Goal: Task Accomplishment & Management: Manage account settings

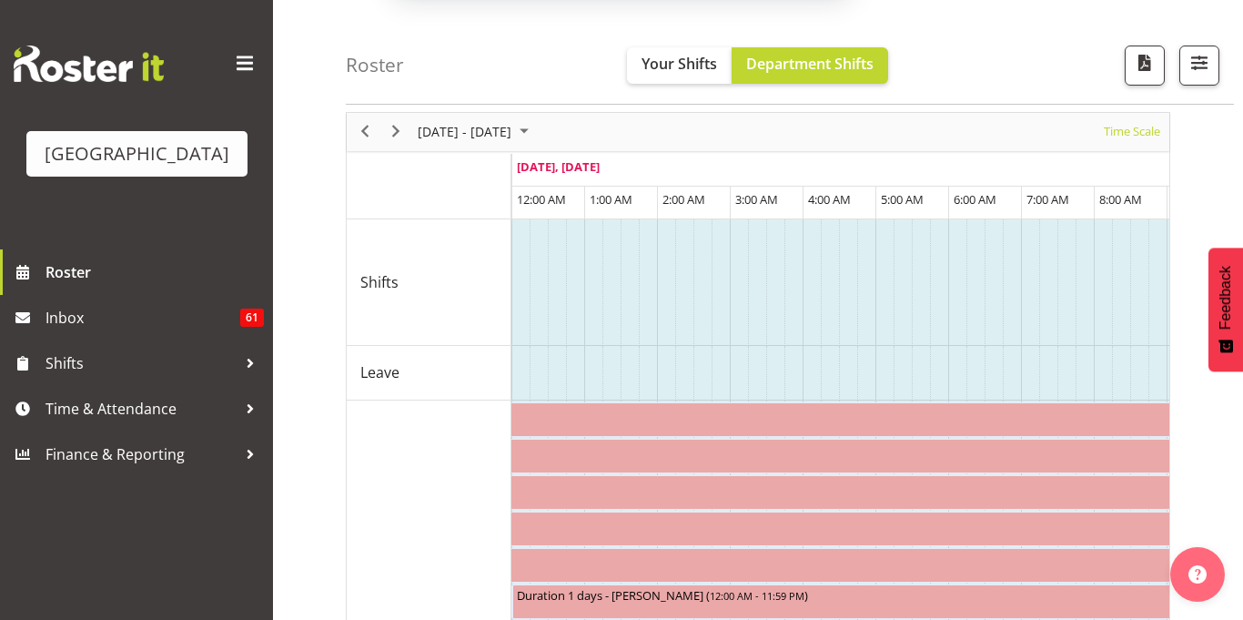
scroll to position [66, 0]
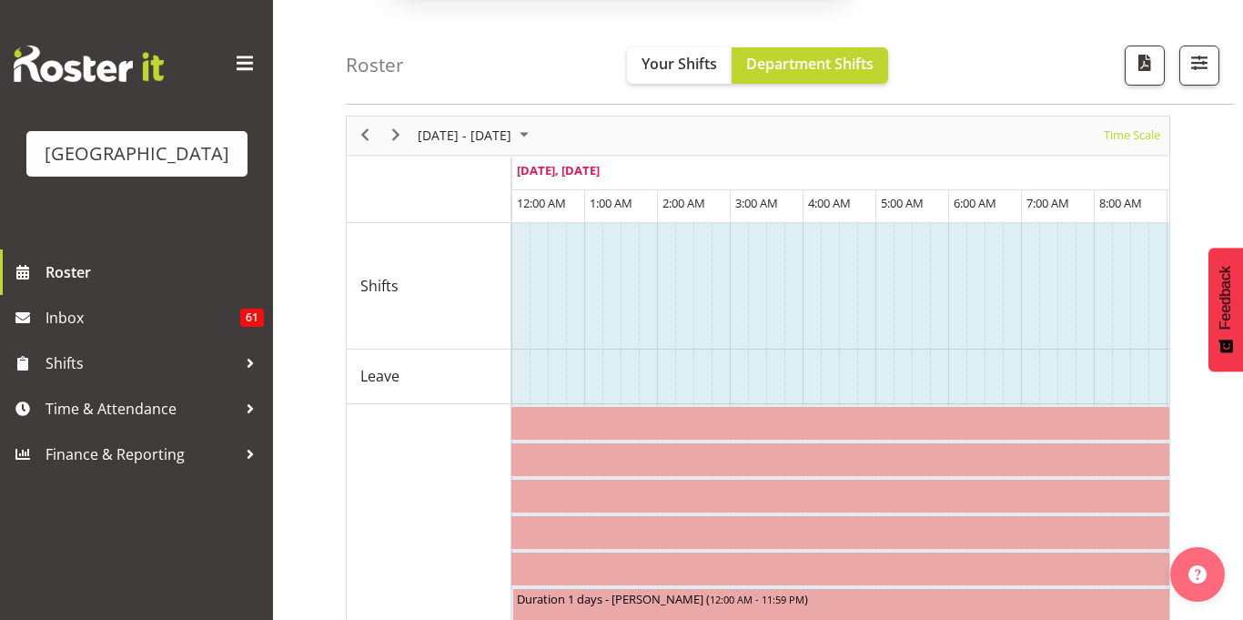
click at [626, 106] on button "Later" at bounding box center [660, 117] width 82 height 45
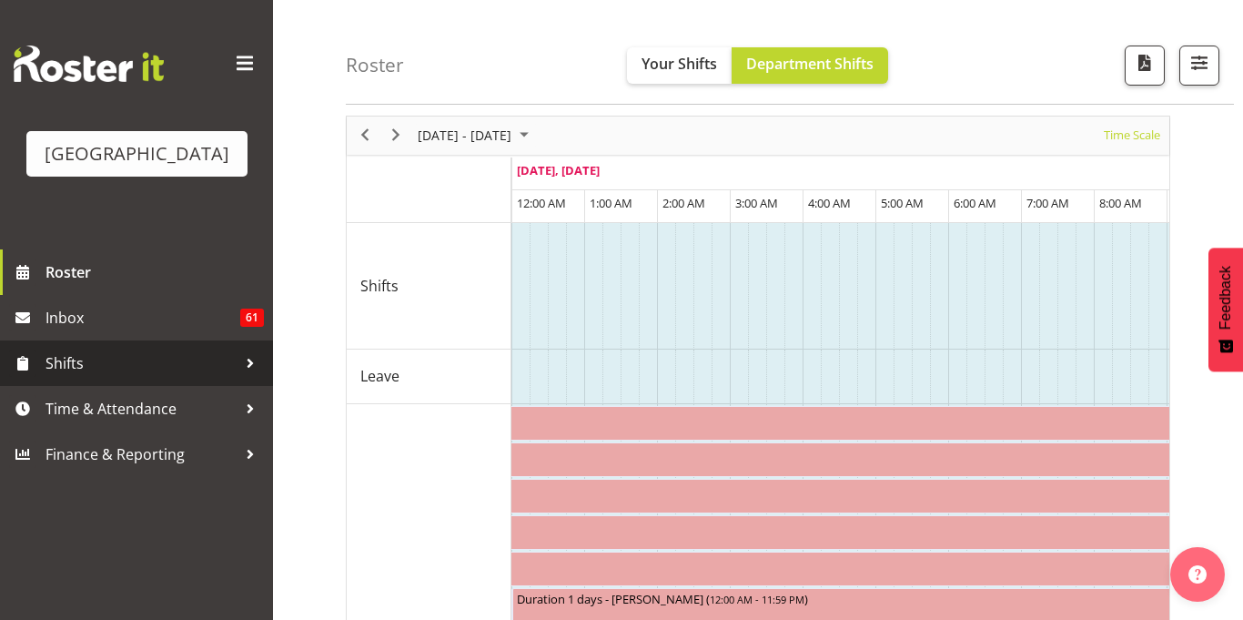
click at [92, 386] on link "Shifts" at bounding box center [136, 362] width 273 height 45
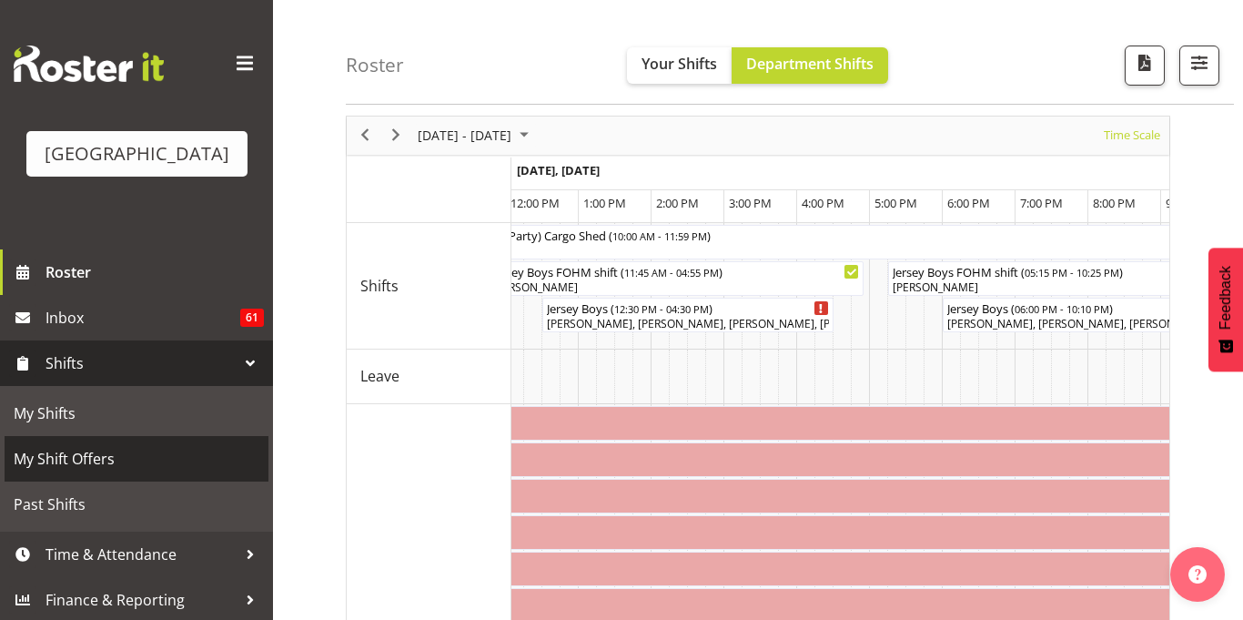
scroll to position [30, 0]
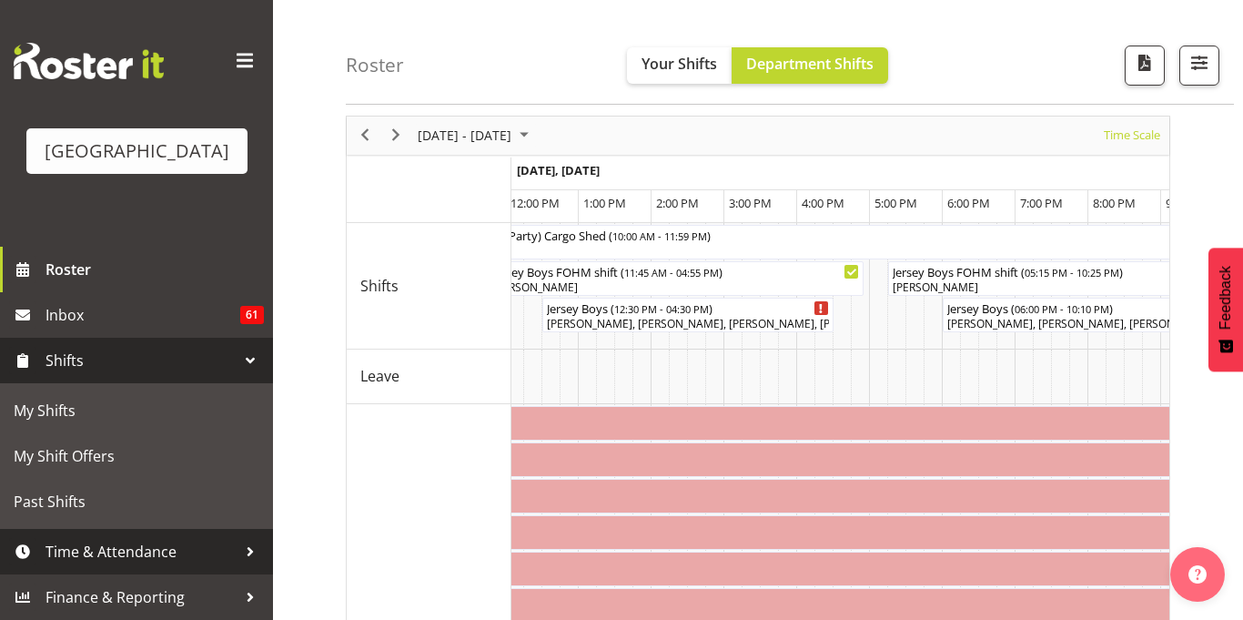
click at [167, 541] on span "Time & Attendance" at bounding box center [140, 551] width 191 height 27
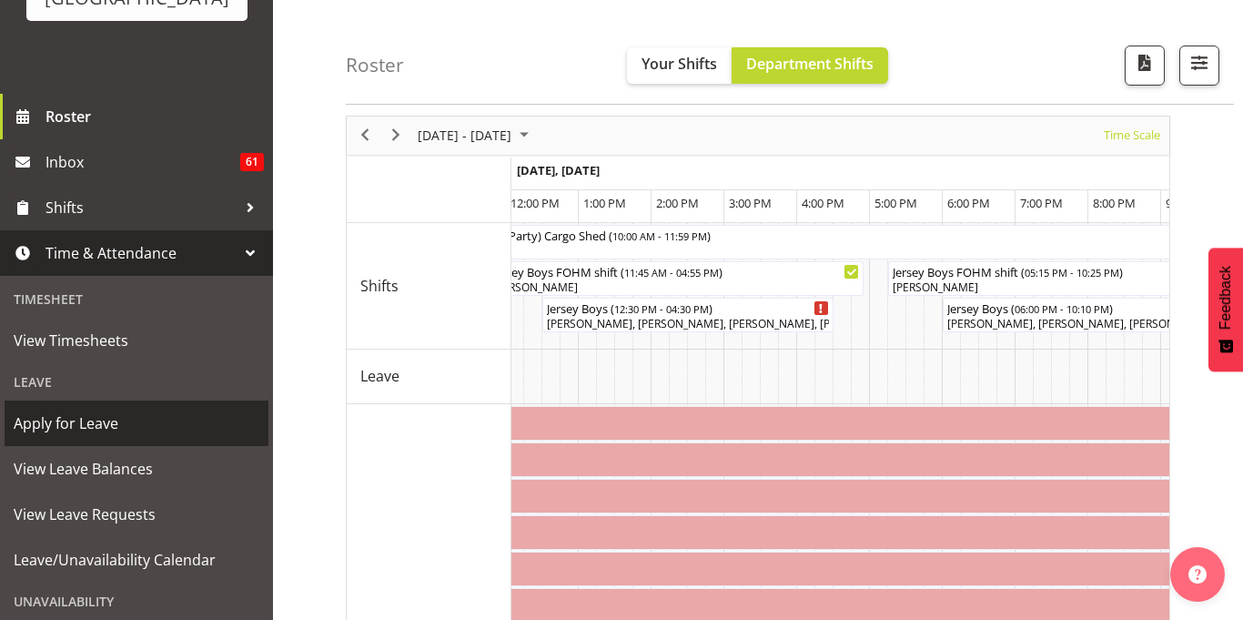
scroll to position [324, 0]
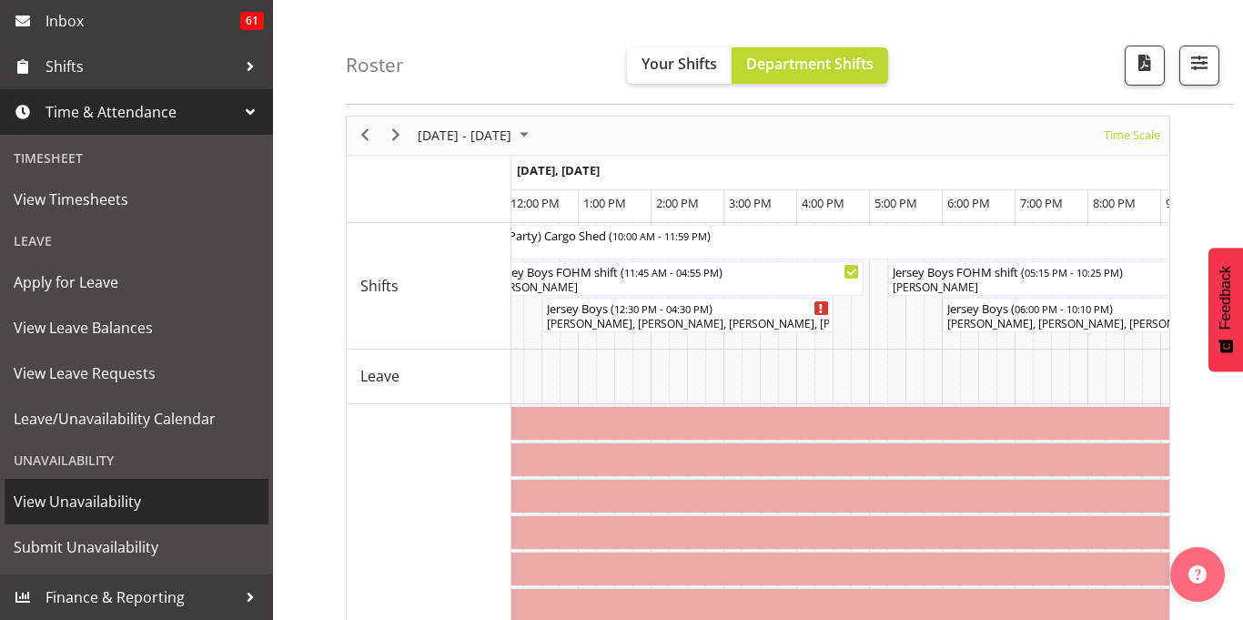
click at [117, 518] on link "View Unavailability" at bounding box center [137, 501] width 264 height 45
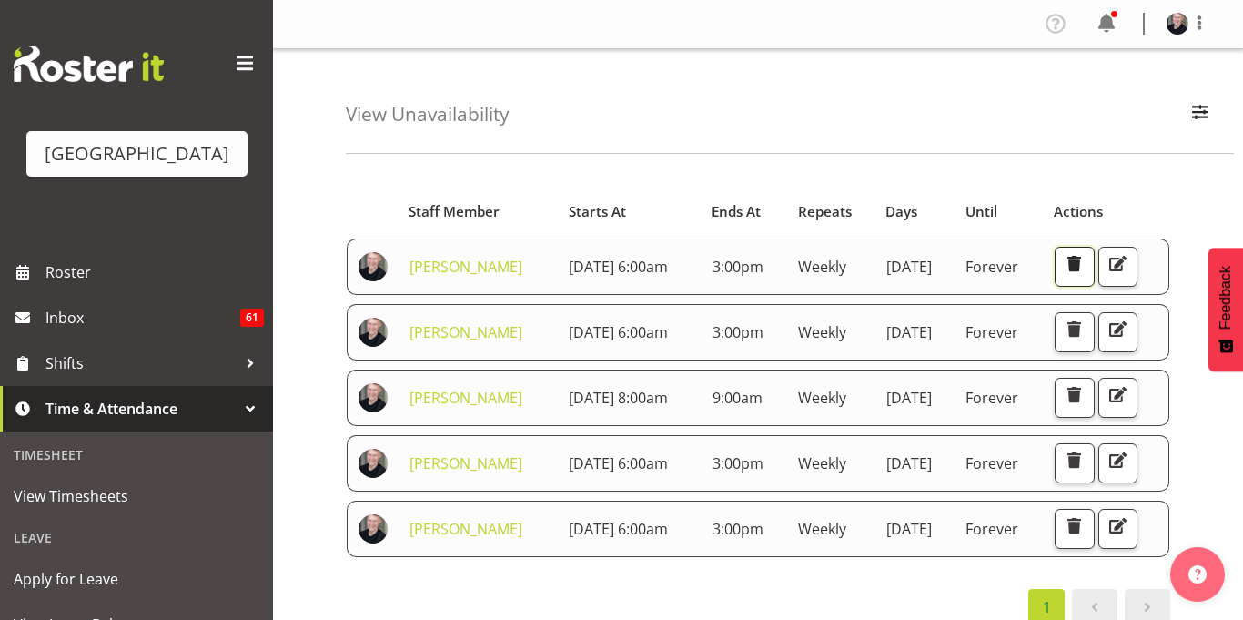
click at [1085, 274] on span "button" at bounding box center [1074, 264] width 24 height 24
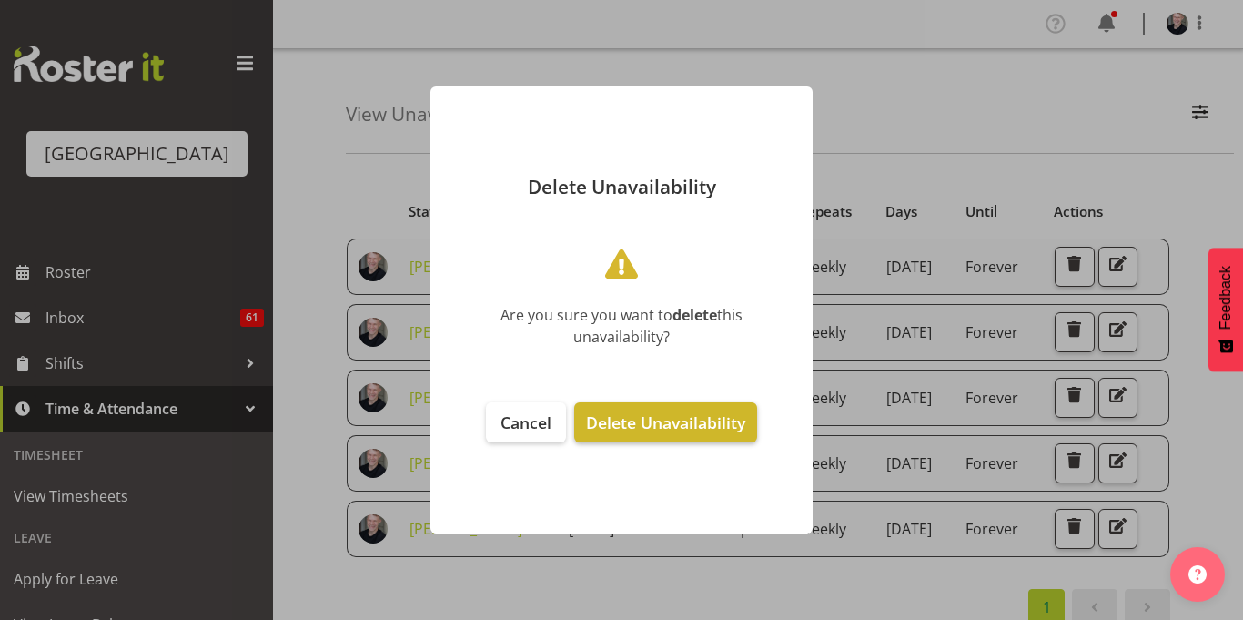
click at [646, 423] on span "Delete Unavailability" at bounding box center [665, 422] width 159 height 22
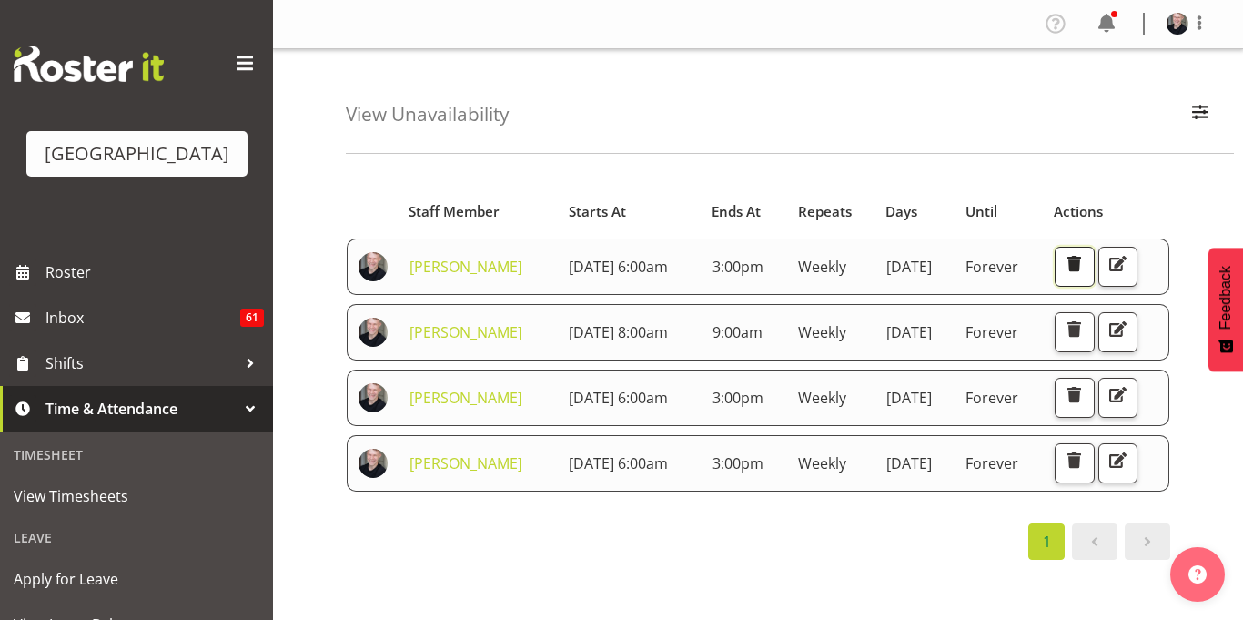
click at [1085, 273] on span "button" at bounding box center [1074, 264] width 24 height 24
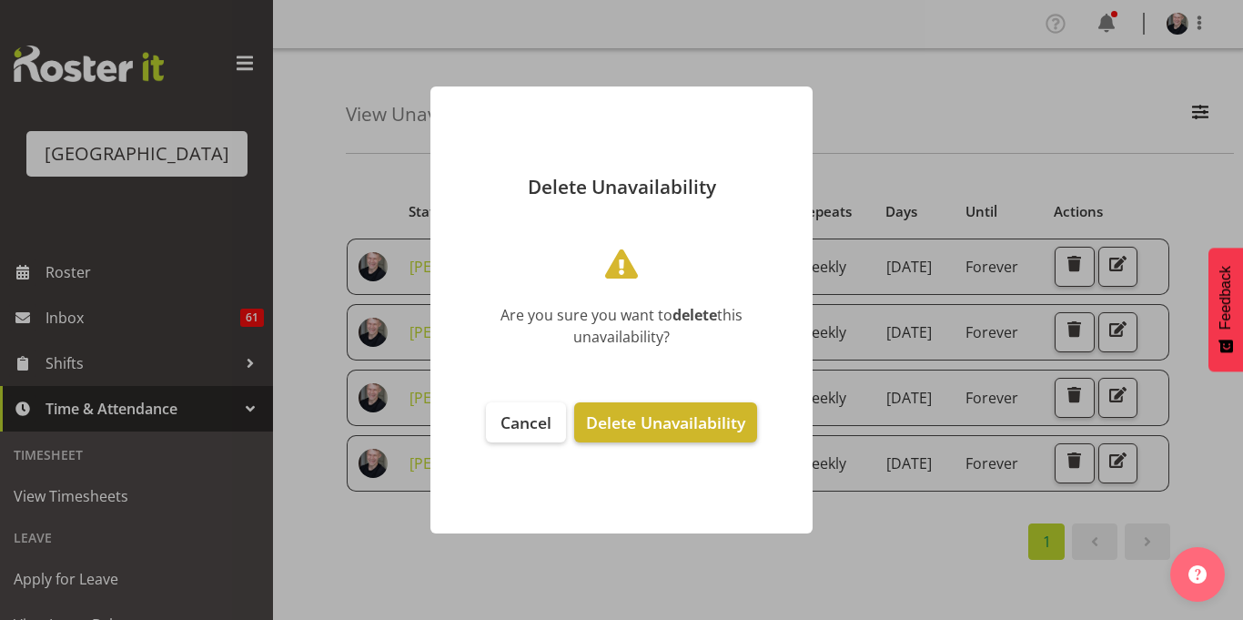
click at [744, 424] on span "Delete Unavailability" at bounding box center [665, 422] width 159 height 22
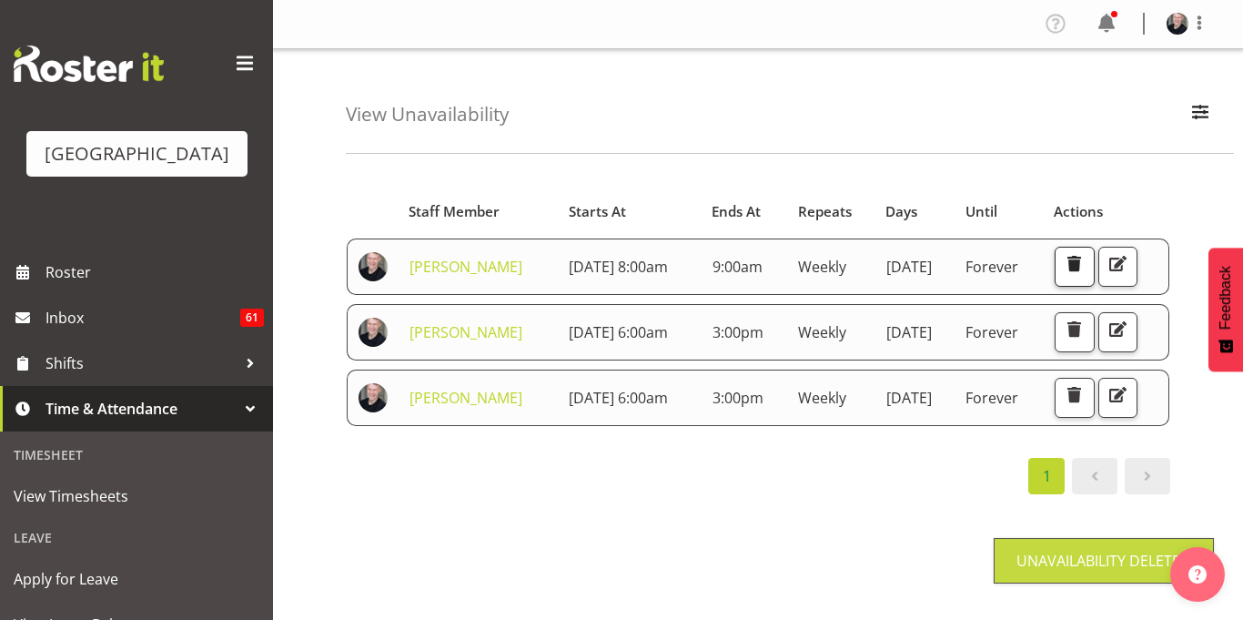
click at [1085, 260] on span "button" at bounding box center [1074, 264] width 24 height 24
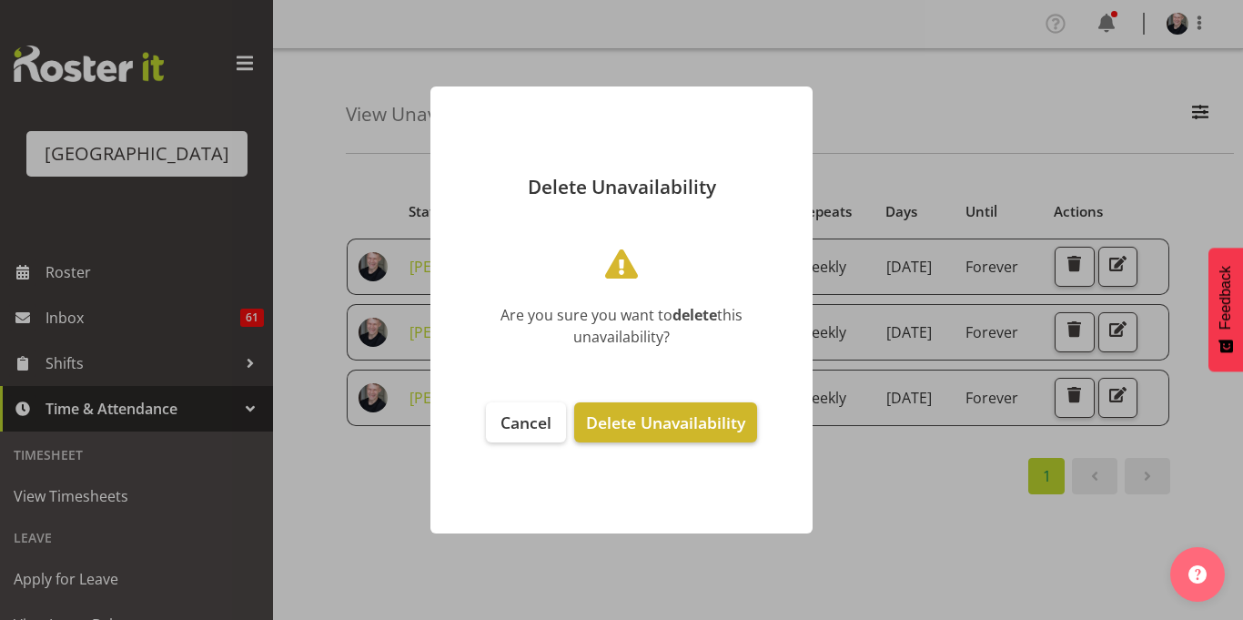
click at [696, 435] on button "Delete Unavailability" at bounding box center [665, 422] width 183 height 40
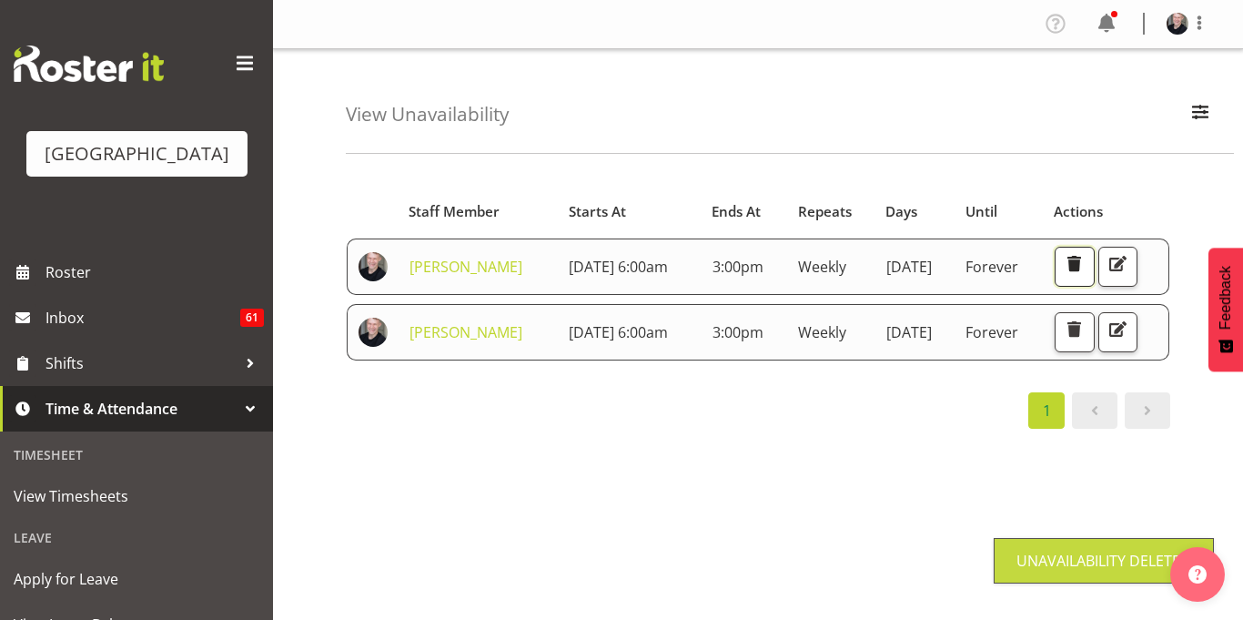
click at [1079, 258] on span "button" at bounding box center [1074, 264] width 24 height 24
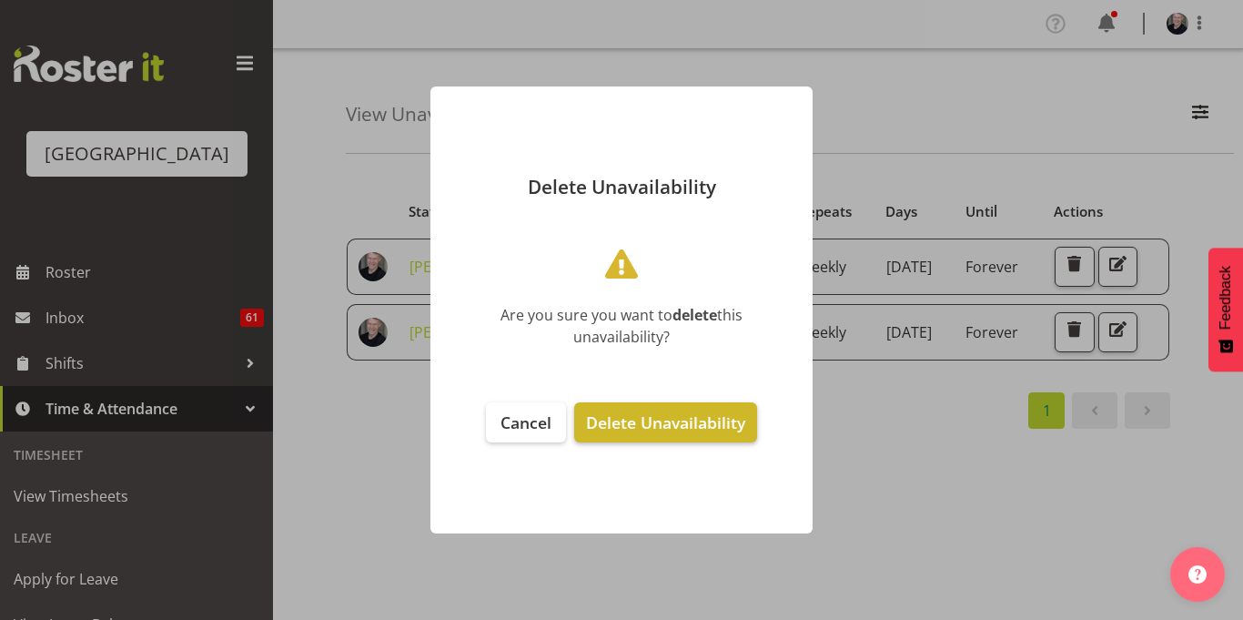
click at [644, 422] on span "Delete Unavailability" at bounding box center [665, 422] width 159 height 22
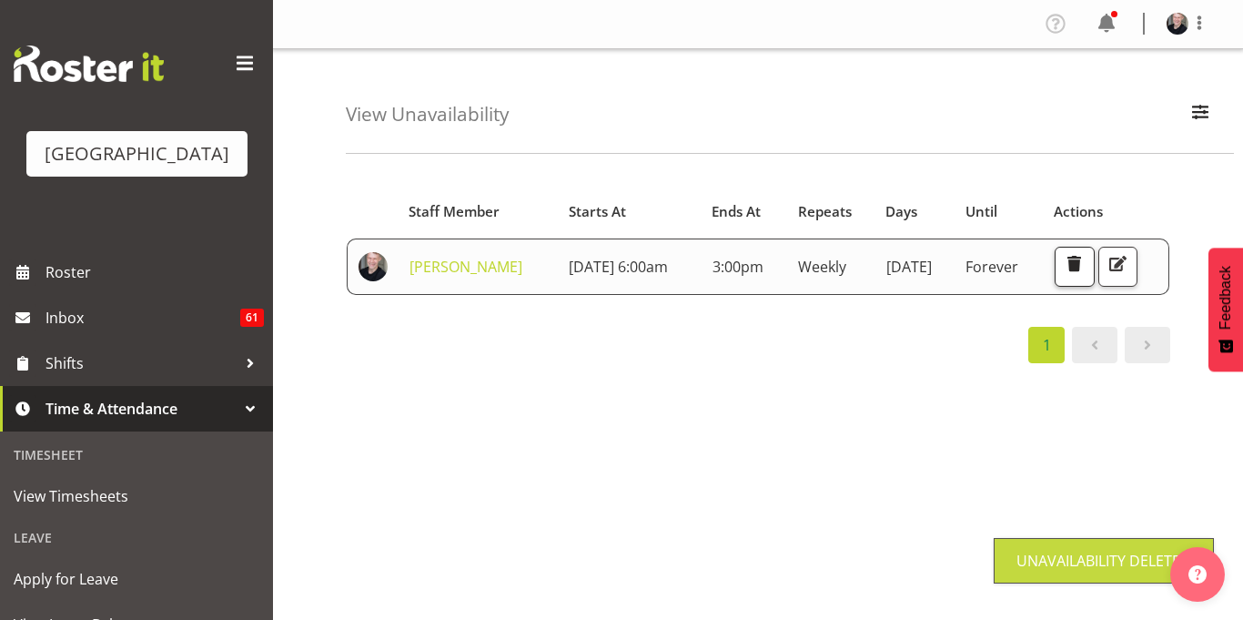
click at [1085, 257] on span "button" at bounding box center [1074, 264] width 24 height 24
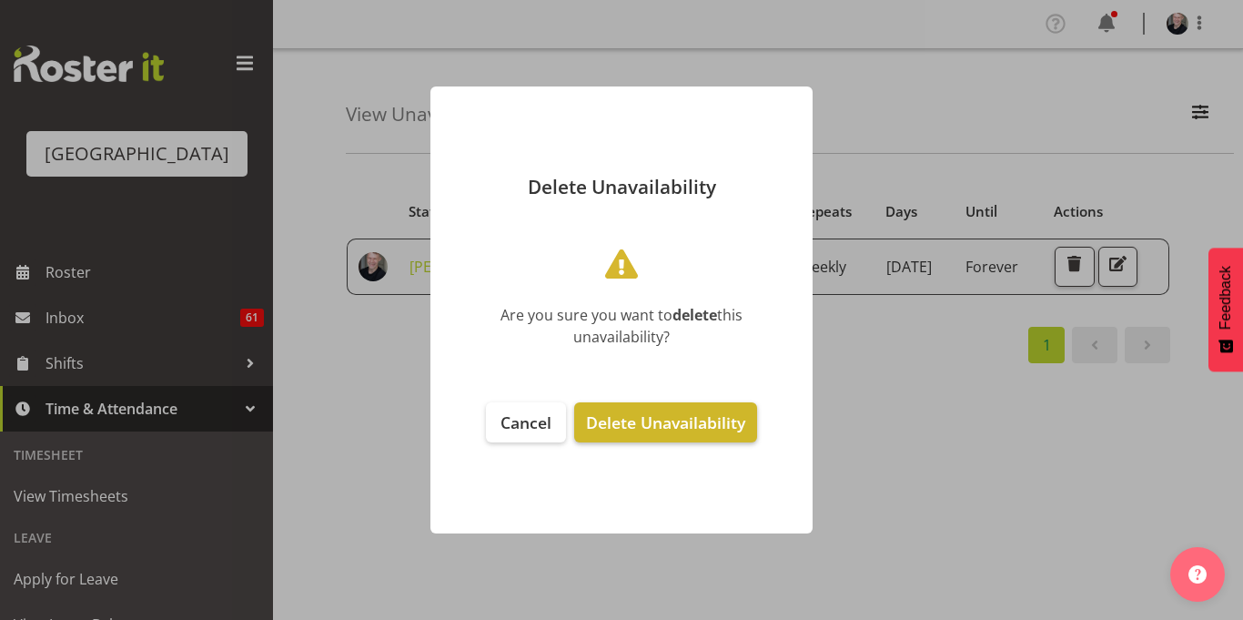
click at [649, 437] on button "Delete Unavailability" at bounding box center [665, 422] width 183 height 40
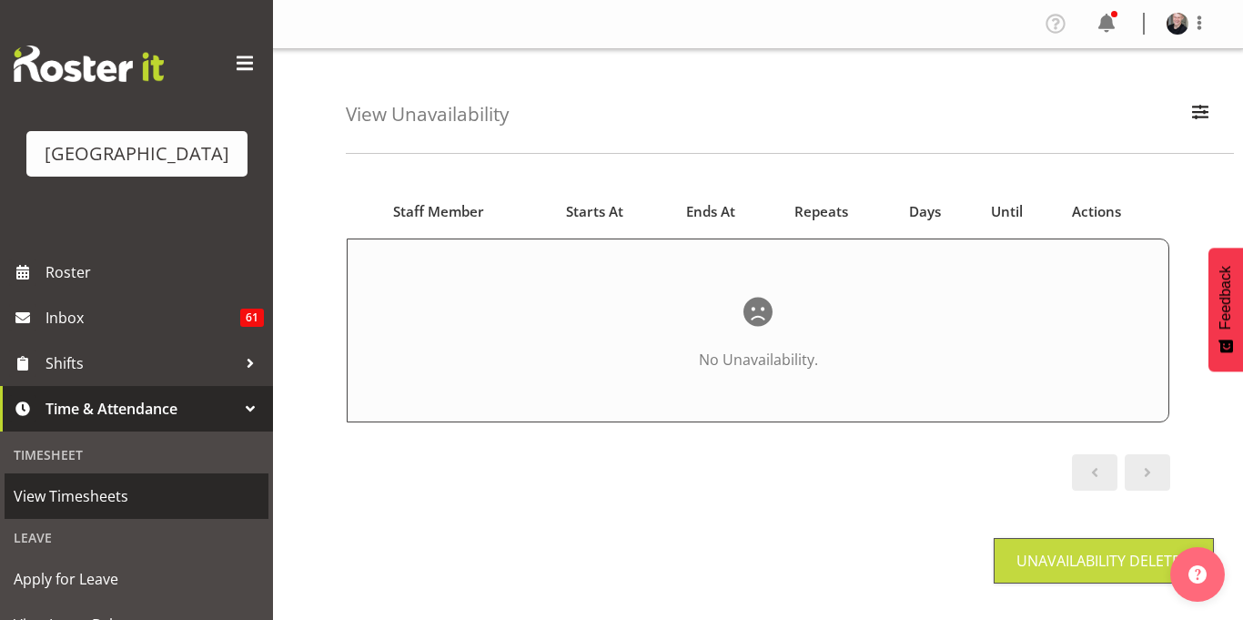
scroll to position [324, 0]
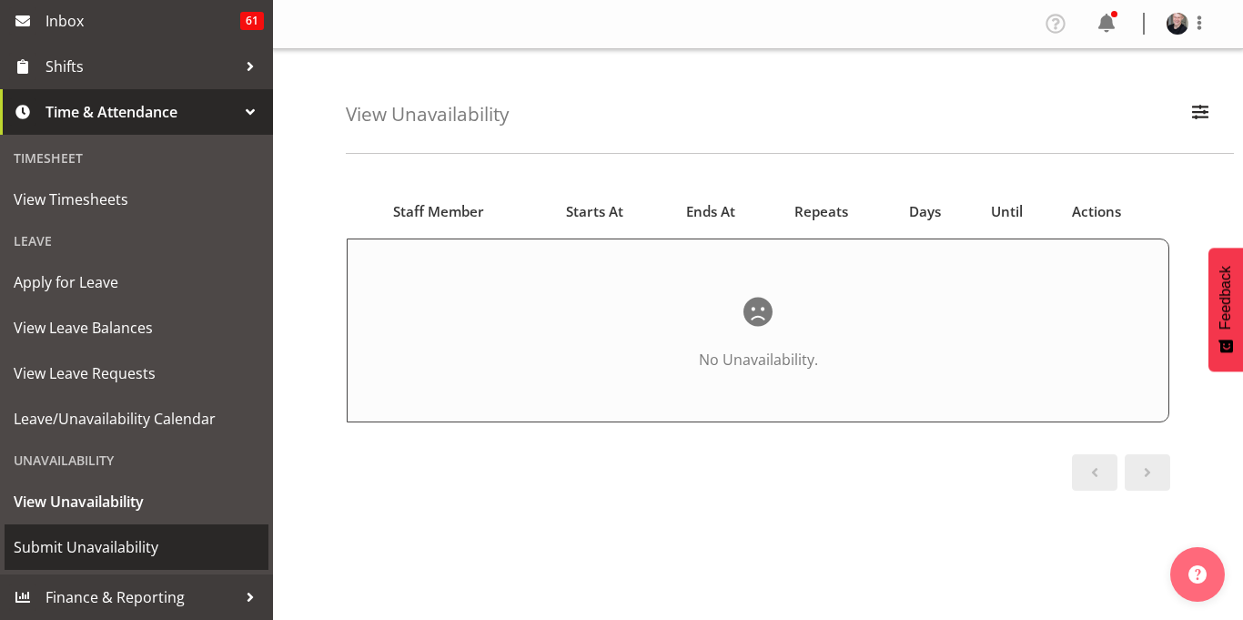
click at [109, 541] on span "Submit Unavailability" at bounding box center [137, 546] width 246 height 27
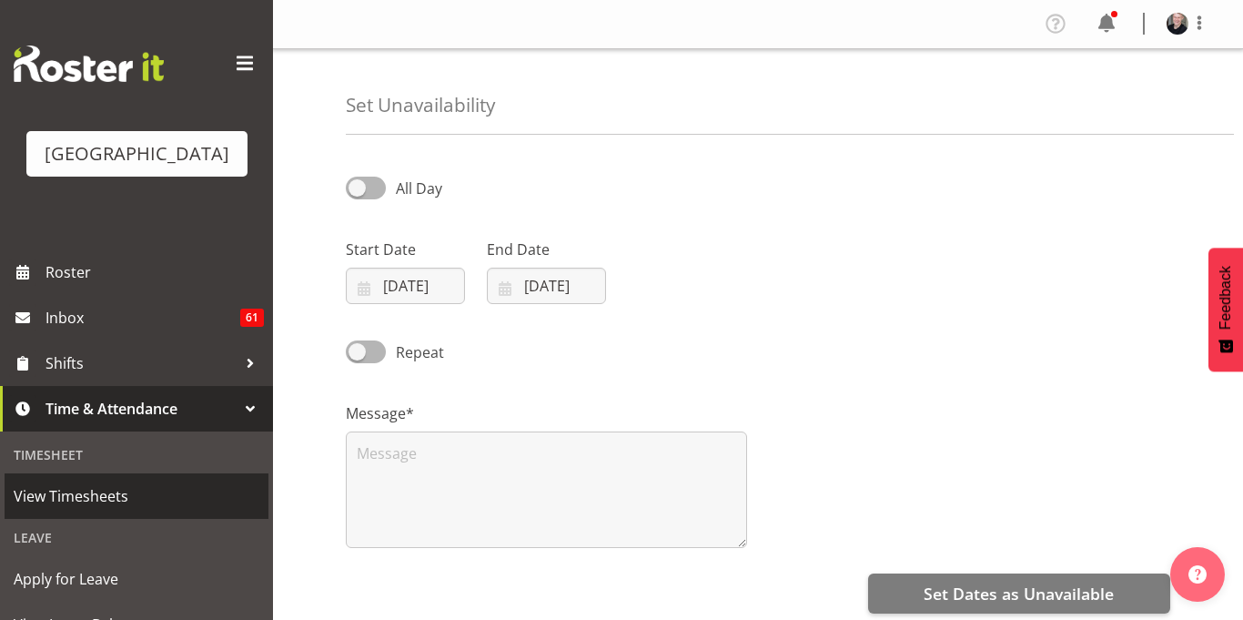
select select "8"
select select "2025"
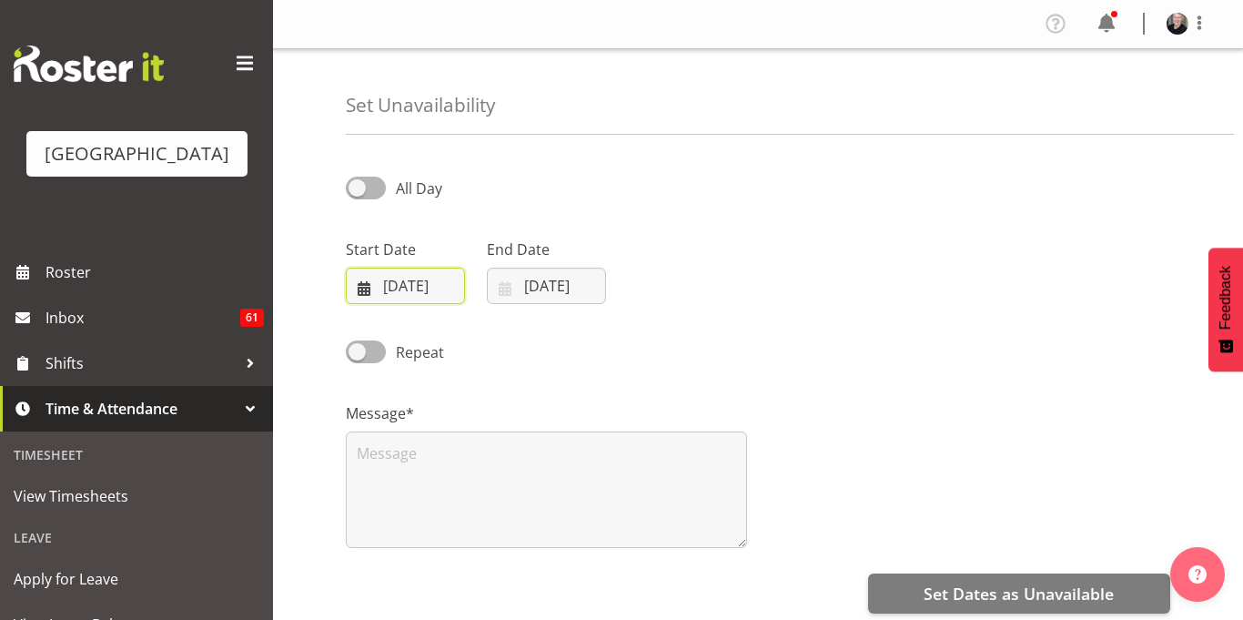
click at [416, 279] on input "23/09/2025" at bounding box center [405, 286] width 119 height 36
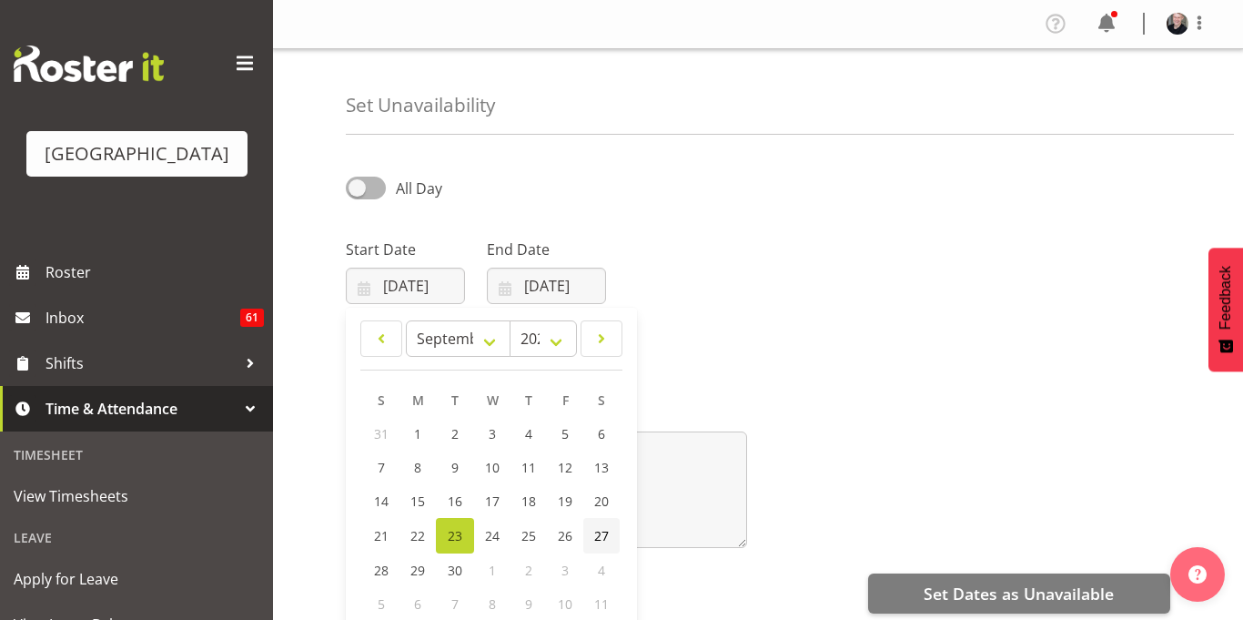
click at [601, 537] on span "27" at bounding box center [601, 535] width 15 height 17
type input "27/09/2025"
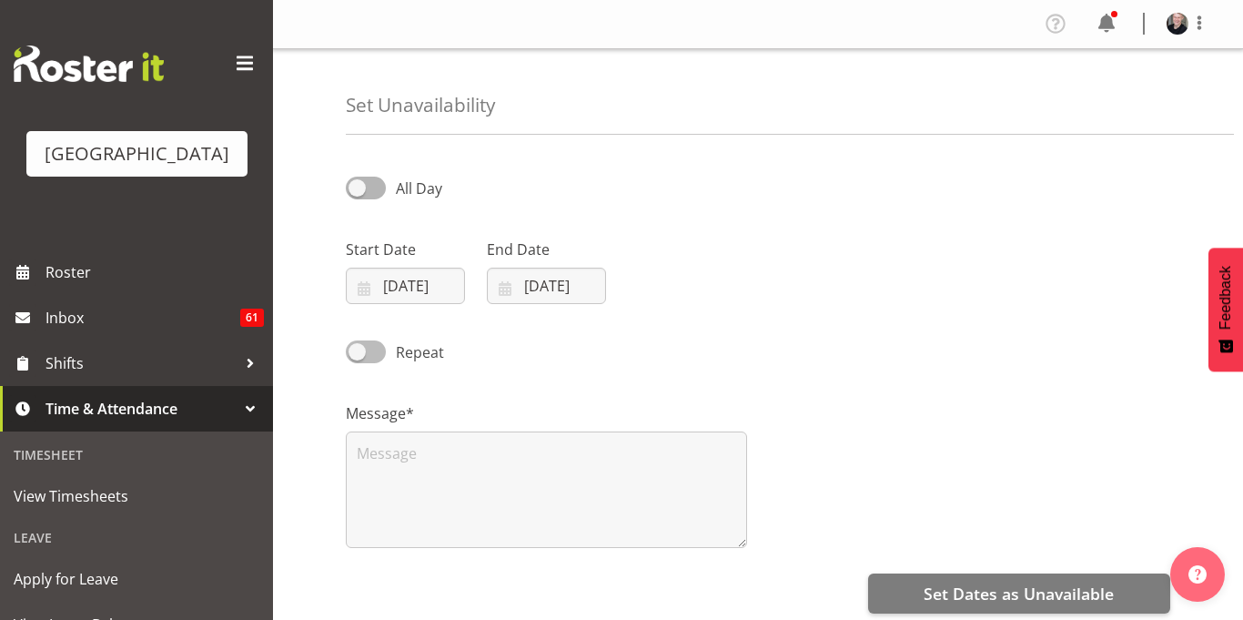
click at [348, 358] on span at bounding box center [366, 351] width 40 height 23
click at [348, 358] on input "Repeat" at bounding box center [352, 352] width 12 height 12
checkbox input "true"
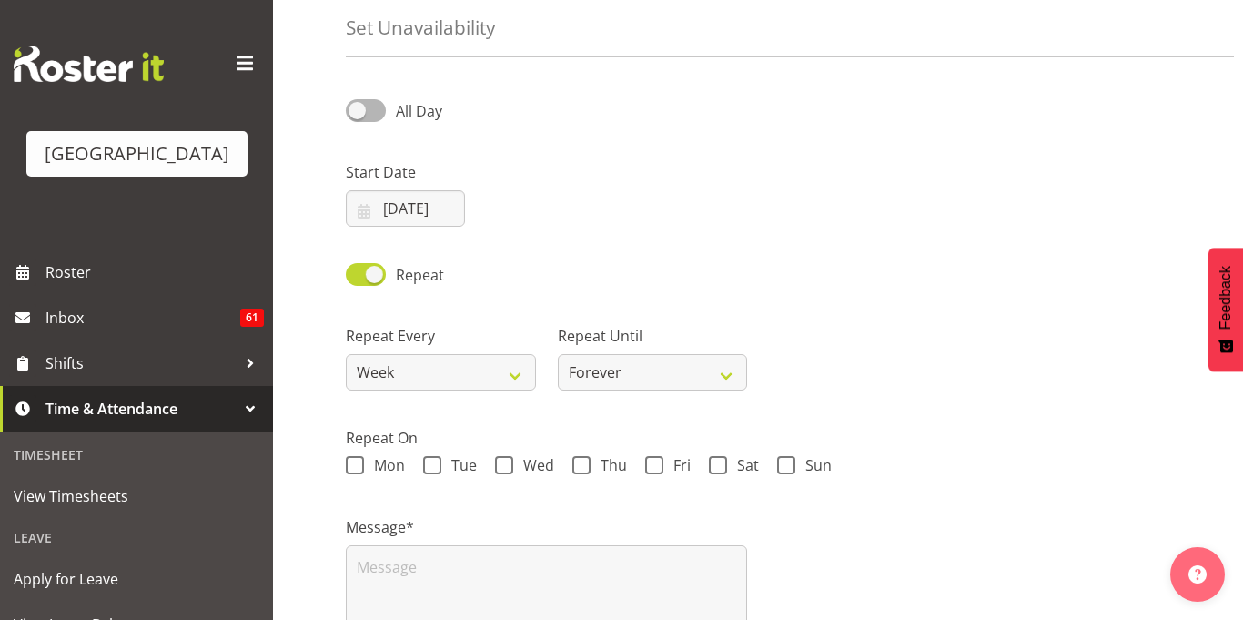
scroll to position [86, 0]
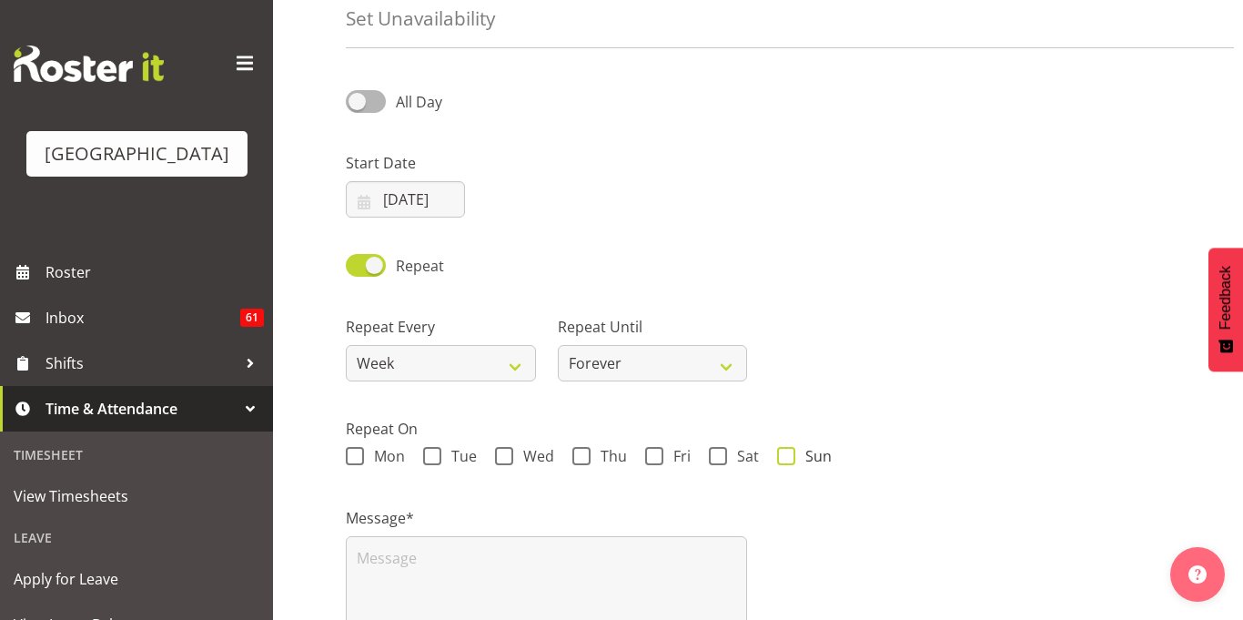
click at [805, 451] on span "Sun" at bounding box center [813, 456] width 36 height 18
click at [789, 451] on input "Sun" at bounding box center [783, 456] width 12 height 12
checkbox input "true"
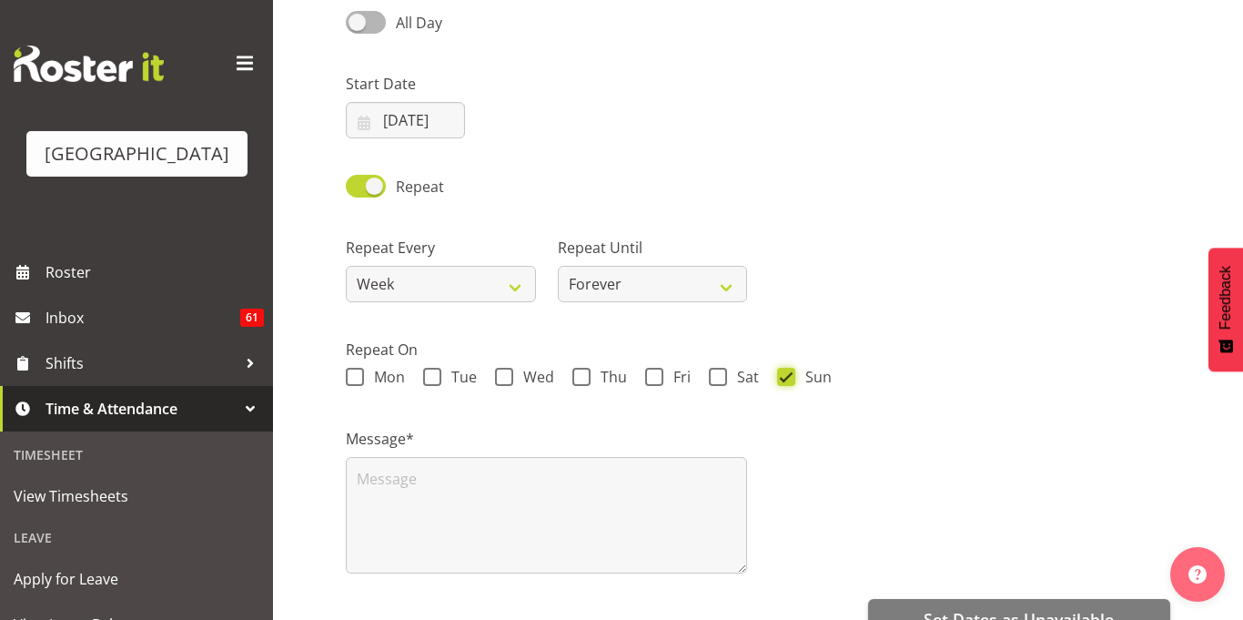
scroll to position [167, 0]
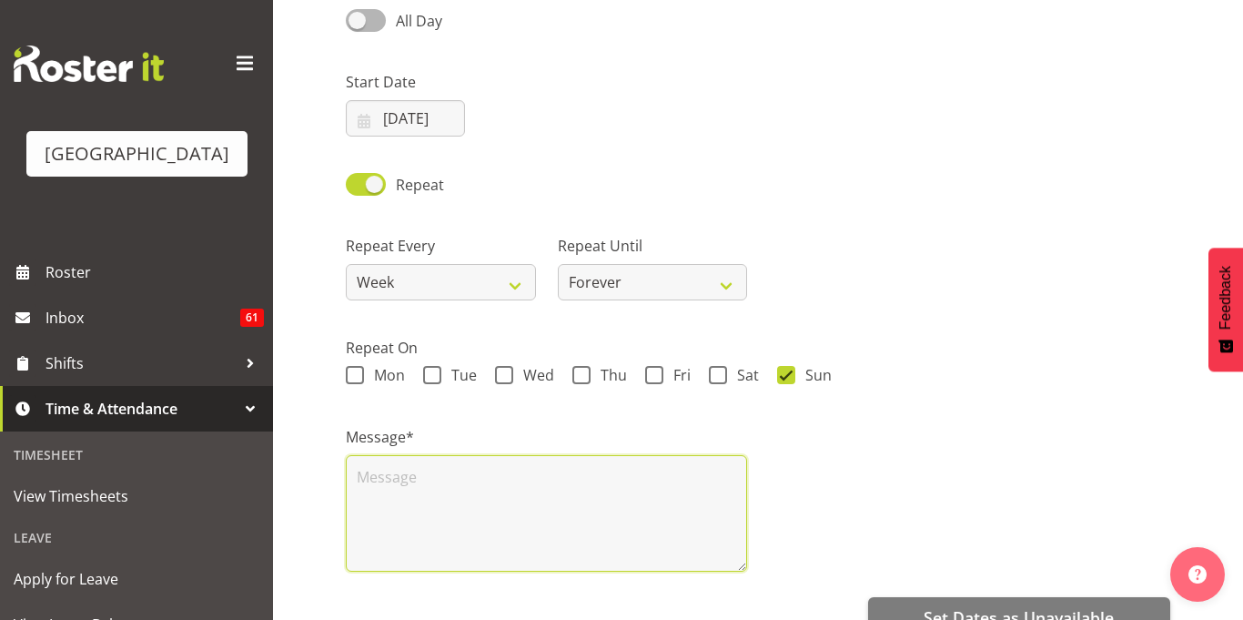
click at [489, 532] on textarea at bounding box center [546, 513] width 401 height 116
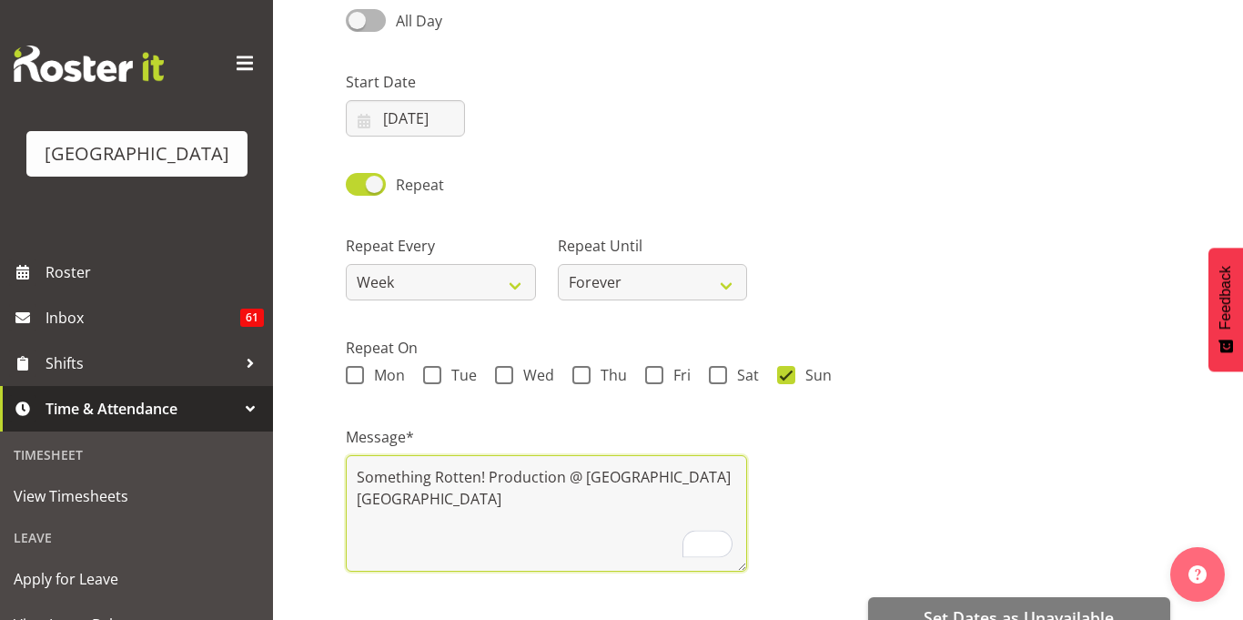
scroll to position [217, 0]
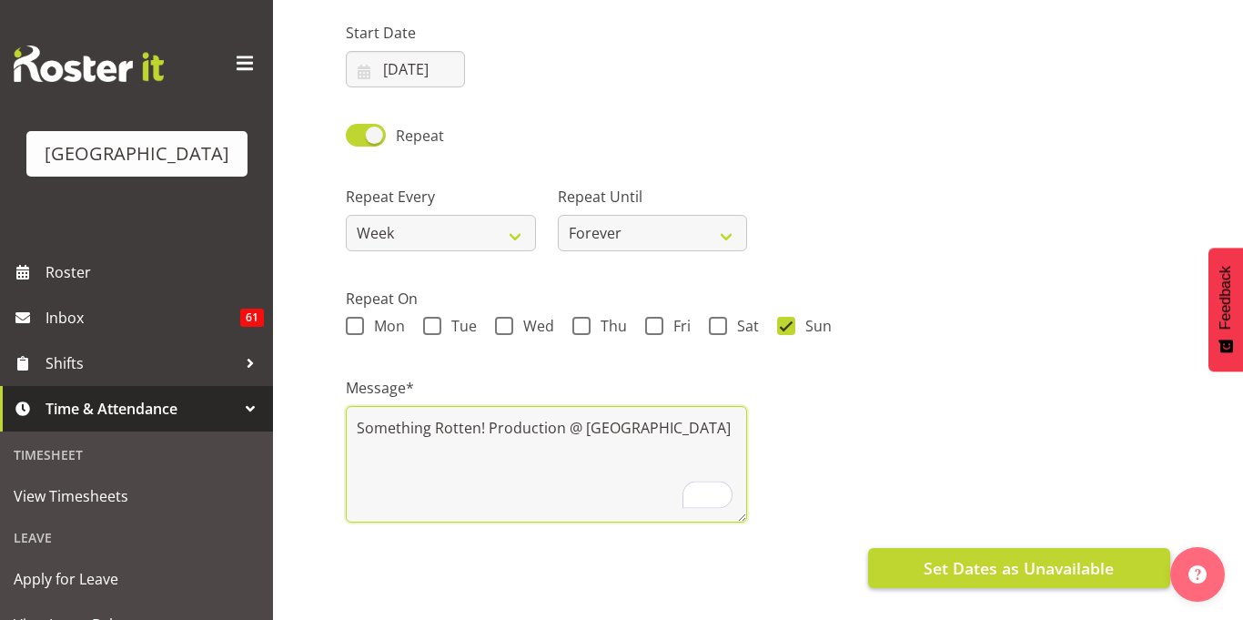
type textarea "Something Rotten! Production @ Tauranga Musical Theatre"
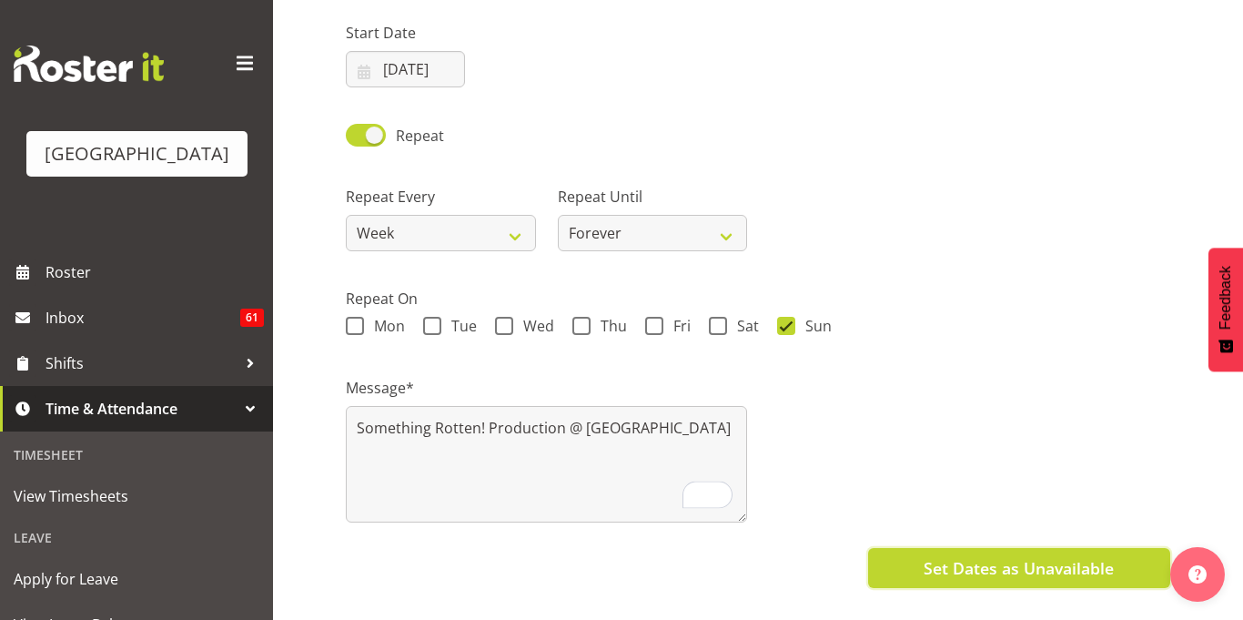
click at [1006, 551] on button "Set Dates as Unavailable" at bounding box center [1019, 568] width 302 height 40
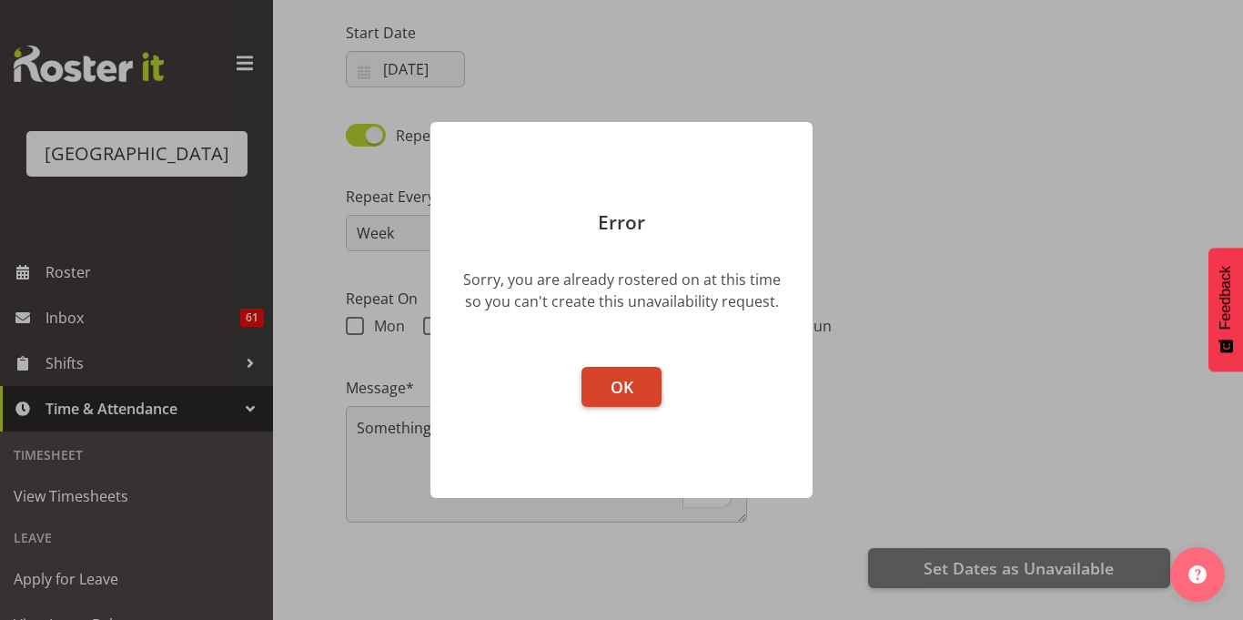
click at [620, 377] on span "OK" at bounding box center [622, 387] width 23 height 22
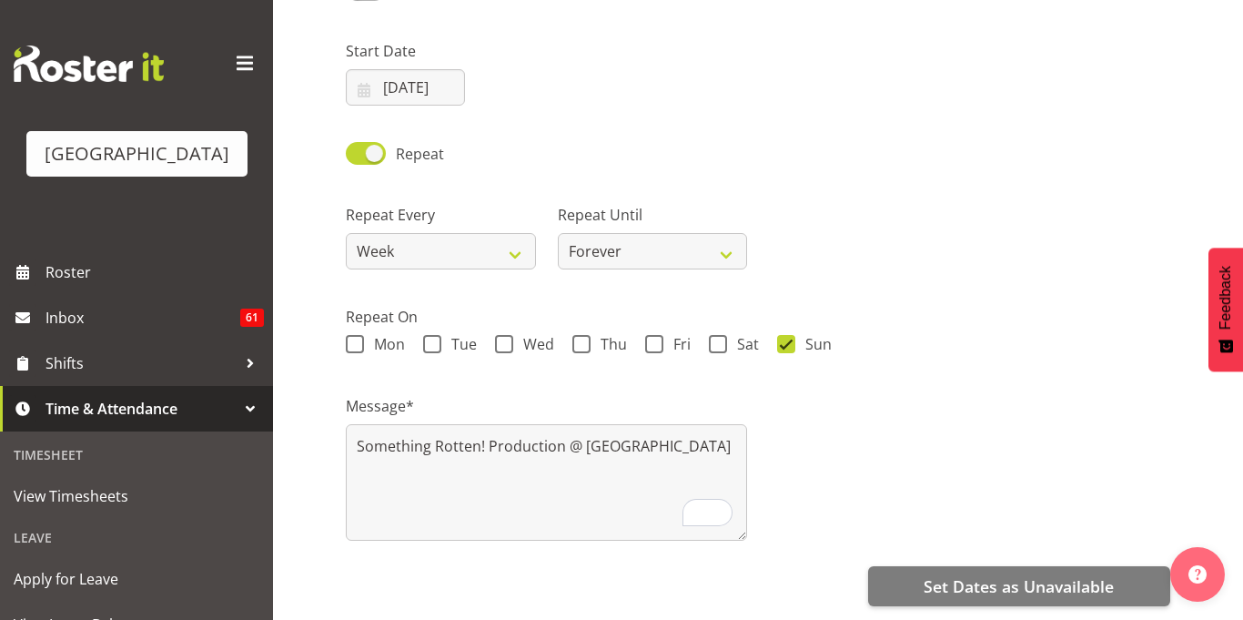
scroll to position [0, 0]
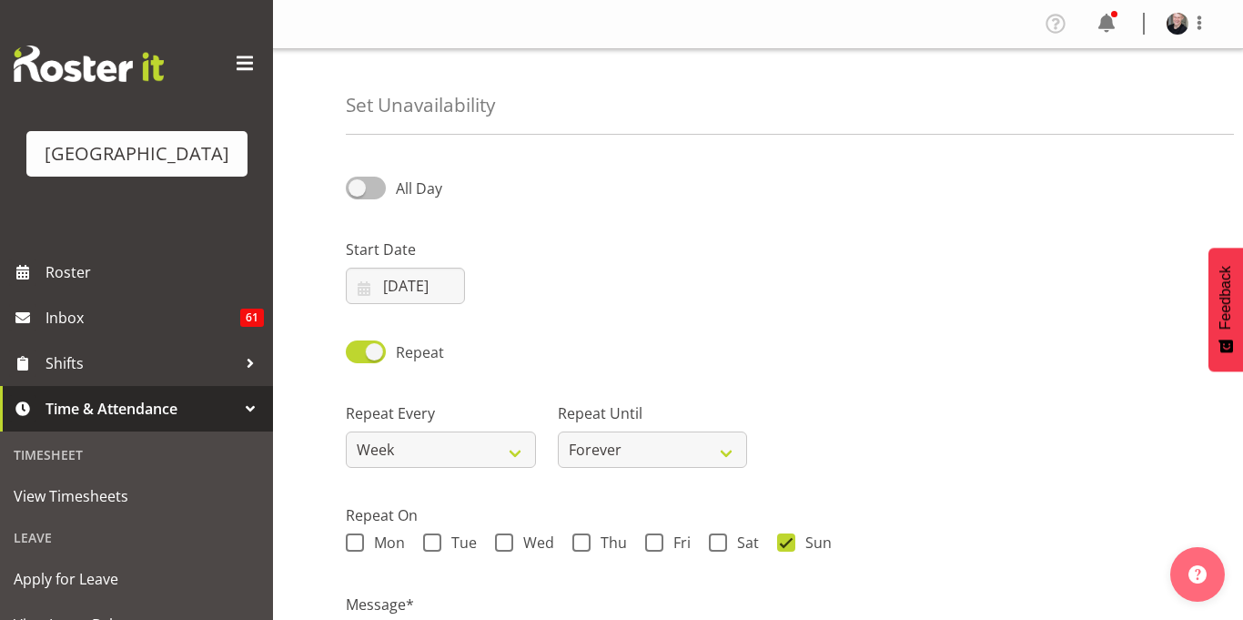
click at [384, 190] on span at bounding box center [366, 188] width 40 height 23
click at [358, 190] on input "All Day" at bounding box center [352, 188] width 12 height 12
checkbox input "true"
select select "12"
select select "55"
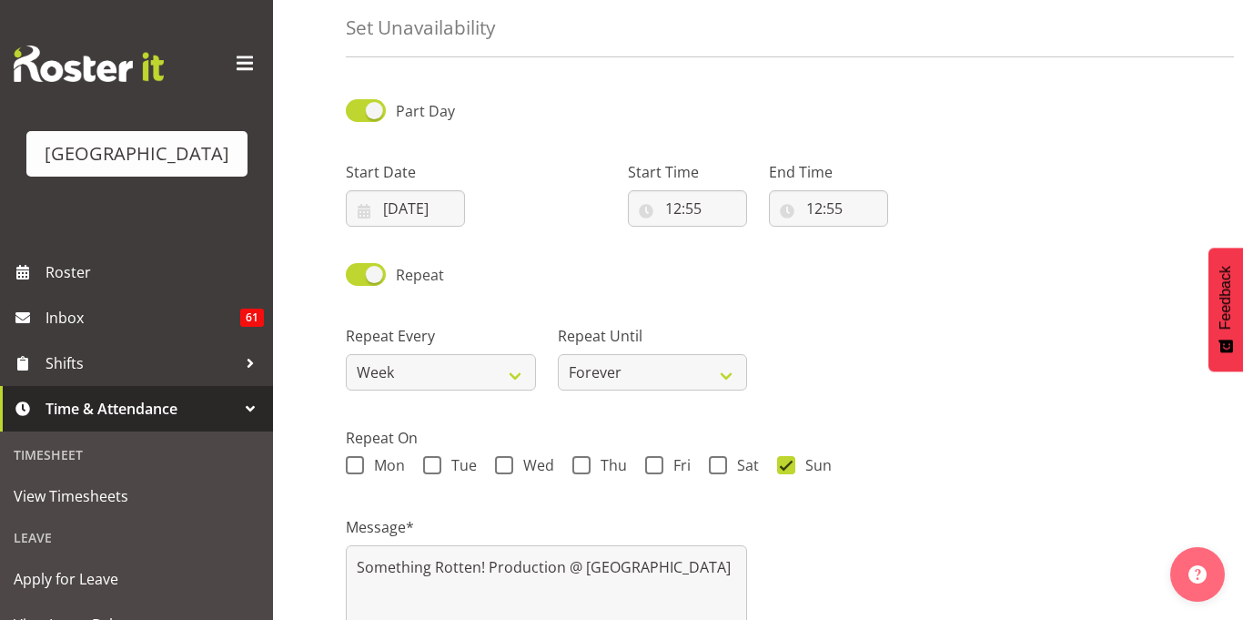
scroll to position [85, 0]
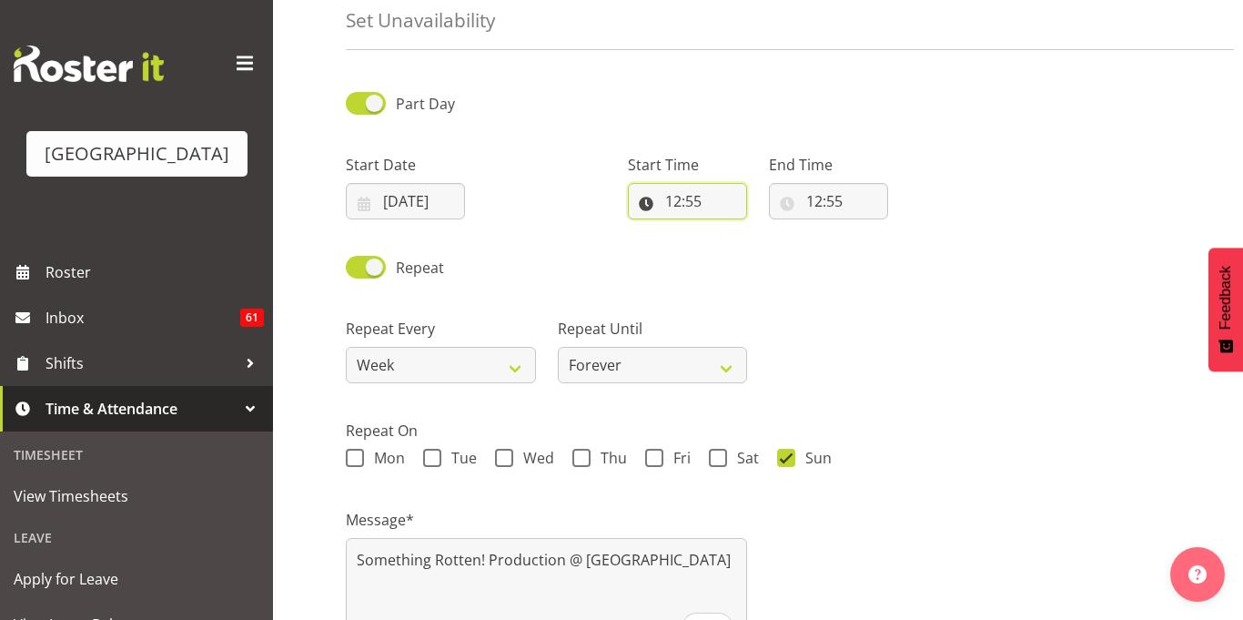
click at [703, 196] on input "12:55" at bounding box center [687, 201] width 119 height 36
click at [750, 256] on select "00 01 02 03 04 05 06 07 08 09 10 11 12 13 14 15 16 17 18 19 20 21 22 23" at bounding box center [752, 248] width 41 height 36
select select "10"
click at [732, 230] on select "00 01 02 03 04 05 06 07 08 09 10 11 12 13 14 15 16 17 18 19 20 21 22 23" at bounding box center [752, 248] width 41 height 36
type input "10:55"
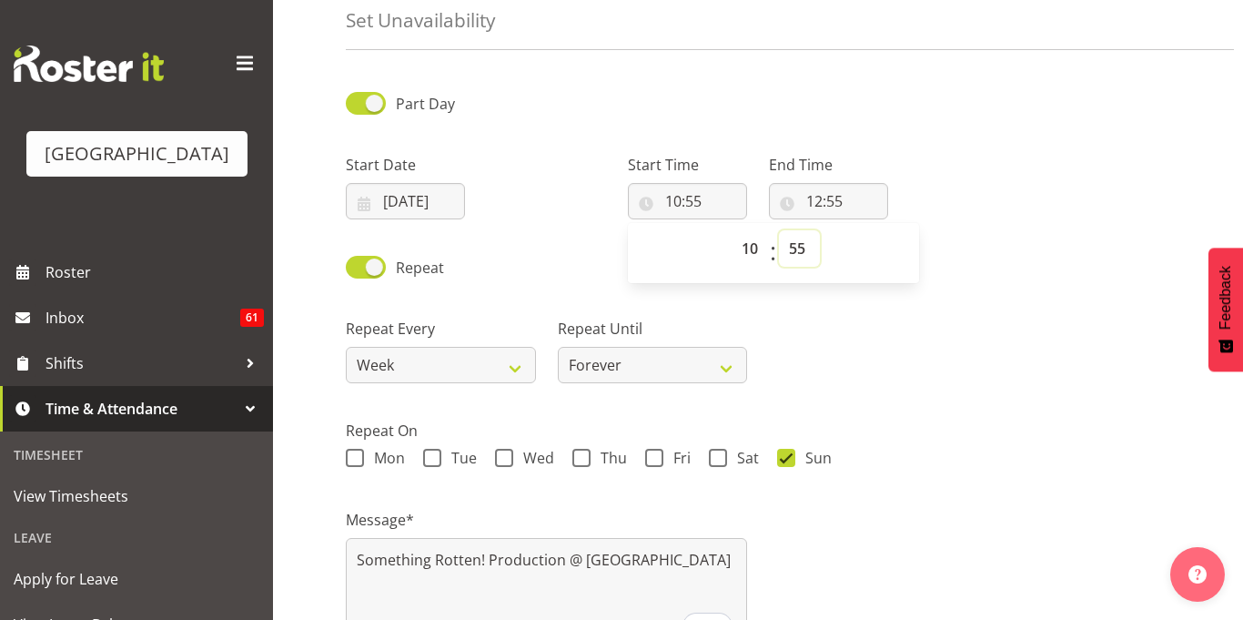
click at [792, 257] on select "00 01 02 03 04 05 06 07 08 09 10 11 12 13 14 15 16 17 18 19 20 21 22 23 24 25 2…" at bounding box center [799, 248] width 41 height 36
select select "0"
click at [779, 230] on select "00 01 02 03 04 05 06 07 08 09 10 11 12 13 14 15 16 17 18 19 20 21 22 23 24 25 2…" at bounding box center [799, 248] width 41 height 36
type input "10:00"
click at [822, 196] on input "12:55" at bounding box center [828, 201] width 119 height 36
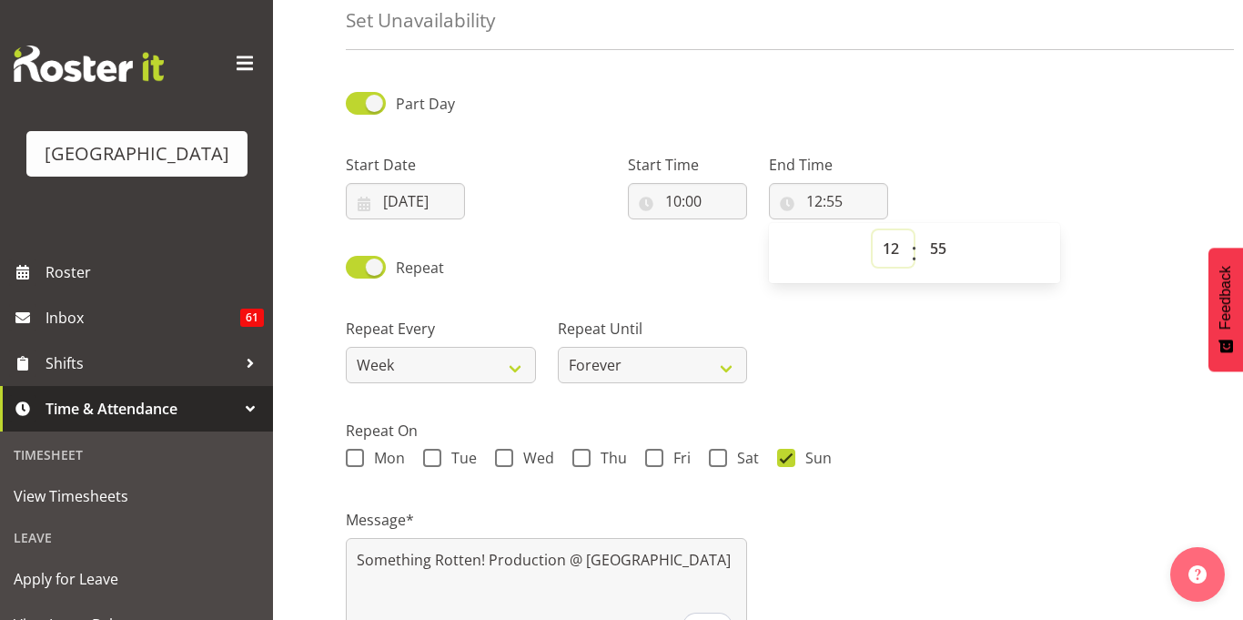
click at [904, 246] on select "00 01 02 03 04 05 06 07 08 09 10 11 12 13 14 15 16 17 18 19 20 21 22 23" at bounding box center [893, 248] width 41 height 36
select select "17"
click at [873, 230] on select "00 01 02 03 04 05 06 07 08 09 10 11 12 13 14 15 16 17 18 19 20 21 22 23" at bounding box center [893, 248] width 41 height 36
type input "17:55"
click at [928, 262] on select "00 01 02 03 04 05 06 07 08 09 10 11 12 13 14 15 16 17 18 19 20 21 22 23 24 25 2…" at bounding box center [940, 248] width 41 height 36
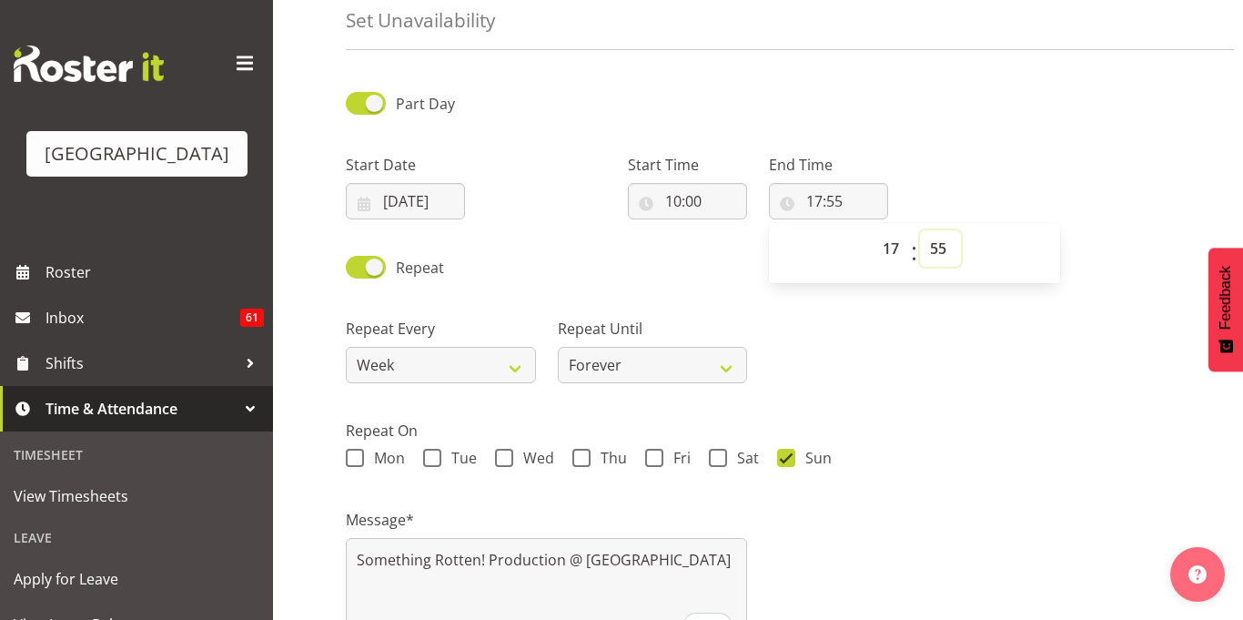
select select "0"
click at [920, 230] on select "00 01 02 03 04 05 06 07 08 09 10 11 12 13 14 15 16 17 18 19 20 21 22 23 24 25 2…" at bounding box center [940, 248] width 41 height 36
type input "17:00"
click at [790, 318] on div "Repeat Every Week 2 Weeks 3 Weeks 4 Weeks Month Repeat Until Forever On a date" at bounding box center [758, 343] width 846 height 102
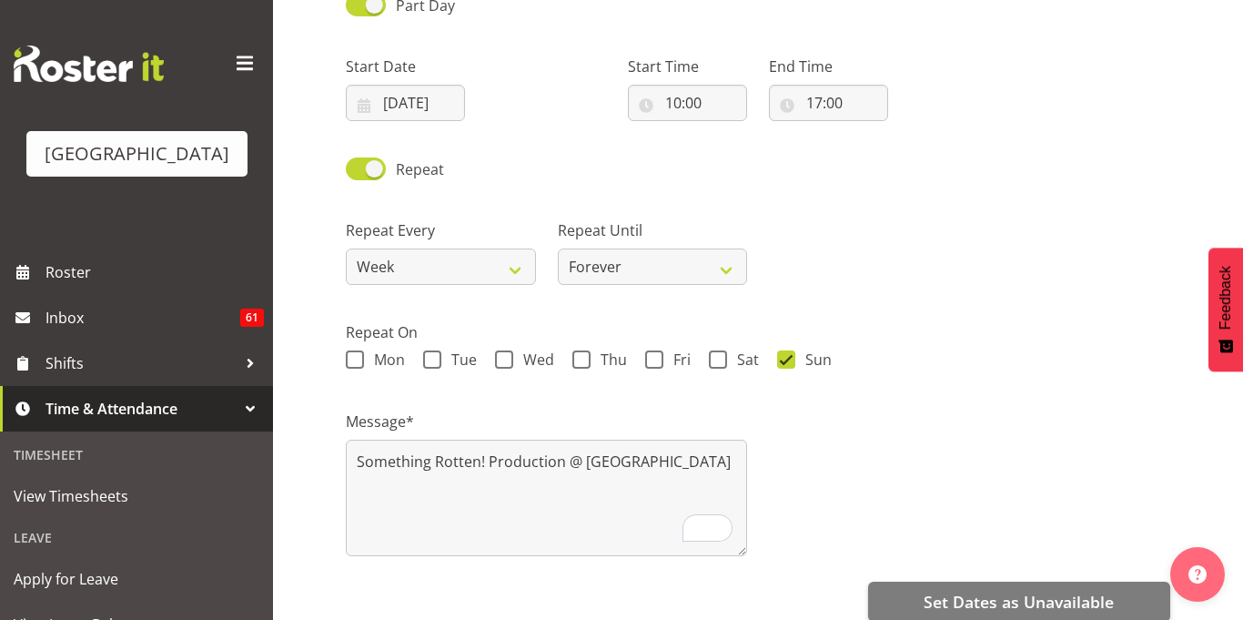
scroll to position [257, 0]
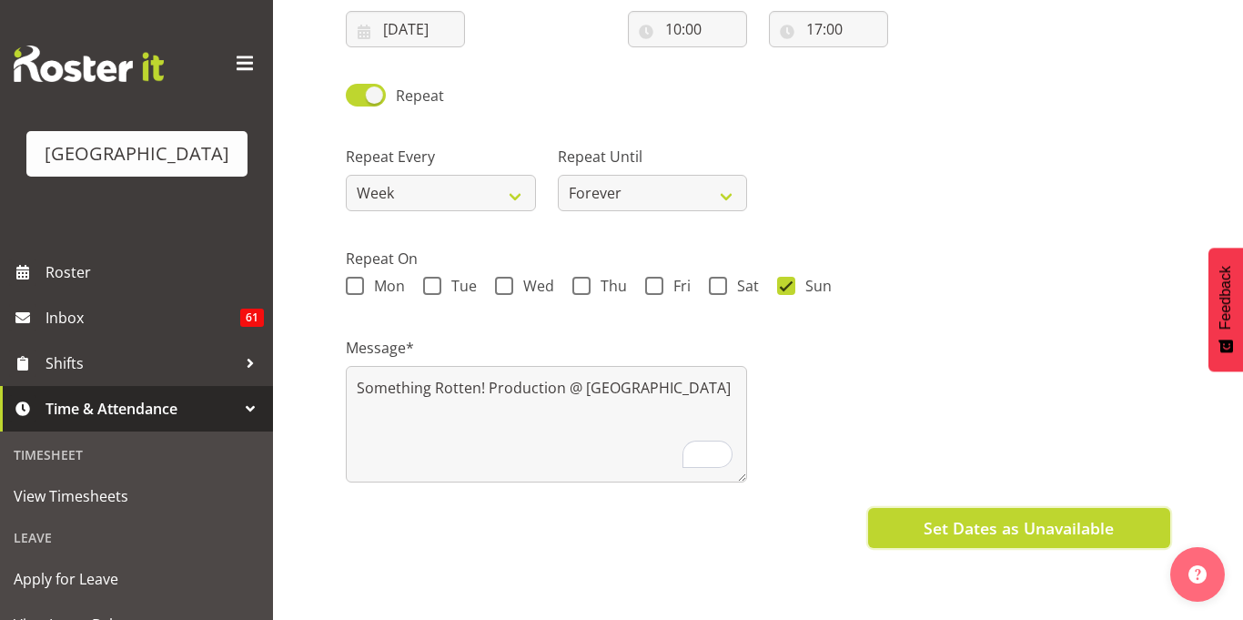
click at [952, 532] on span "Set Dates as Unavailable" at bounding box center [1019, 528] width 190 height 24
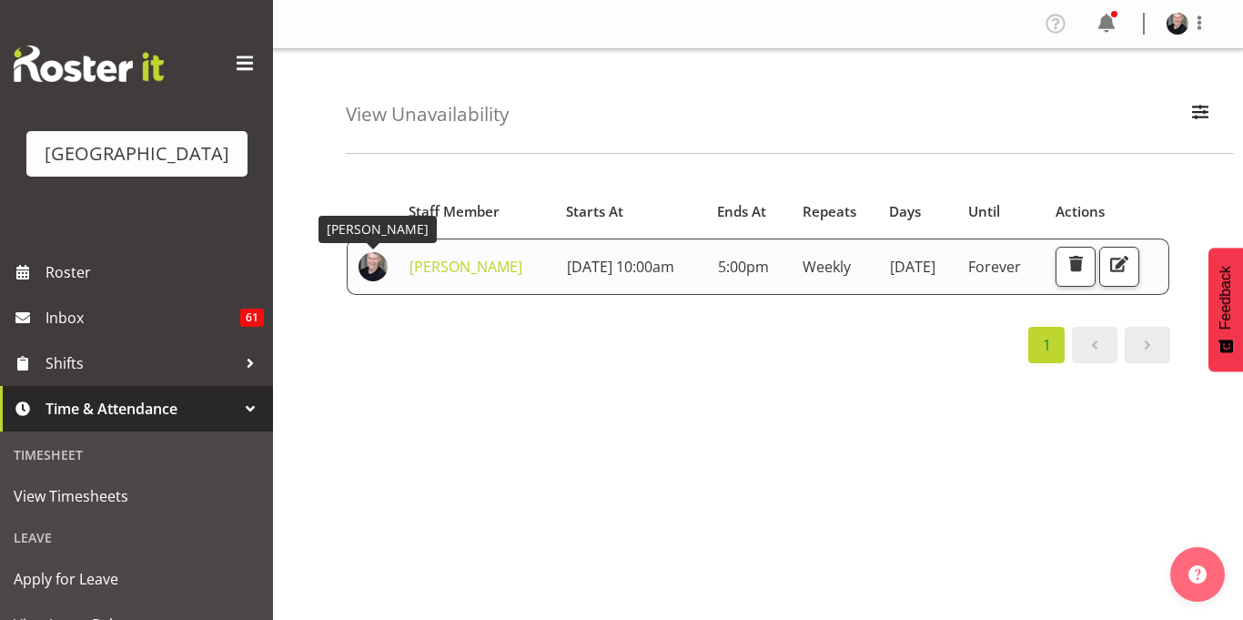
click at [378, 268] on img at bounding box center [372, 266] width 29 height 29
click at [419, 269] on link "Tommy Shorter" at bounding box center [465, 267] width 113 height 20
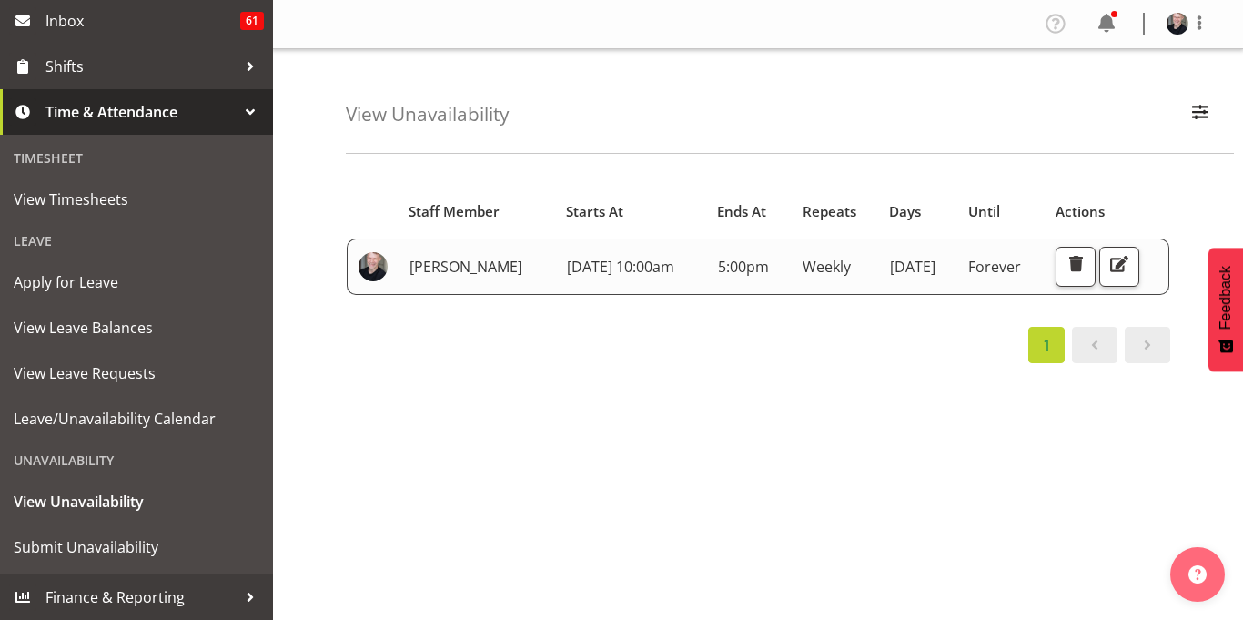
click at [459, 267] on link "[PERSON_NAME]" at bounding box center [465, 267] width 113 height 20
click at [1195, 35] on div at bounding box center [1199, 24] width 22 height 24
click at [1136, 61] on link "Profile" at bounding box center [1122, 62] width 175 height 33
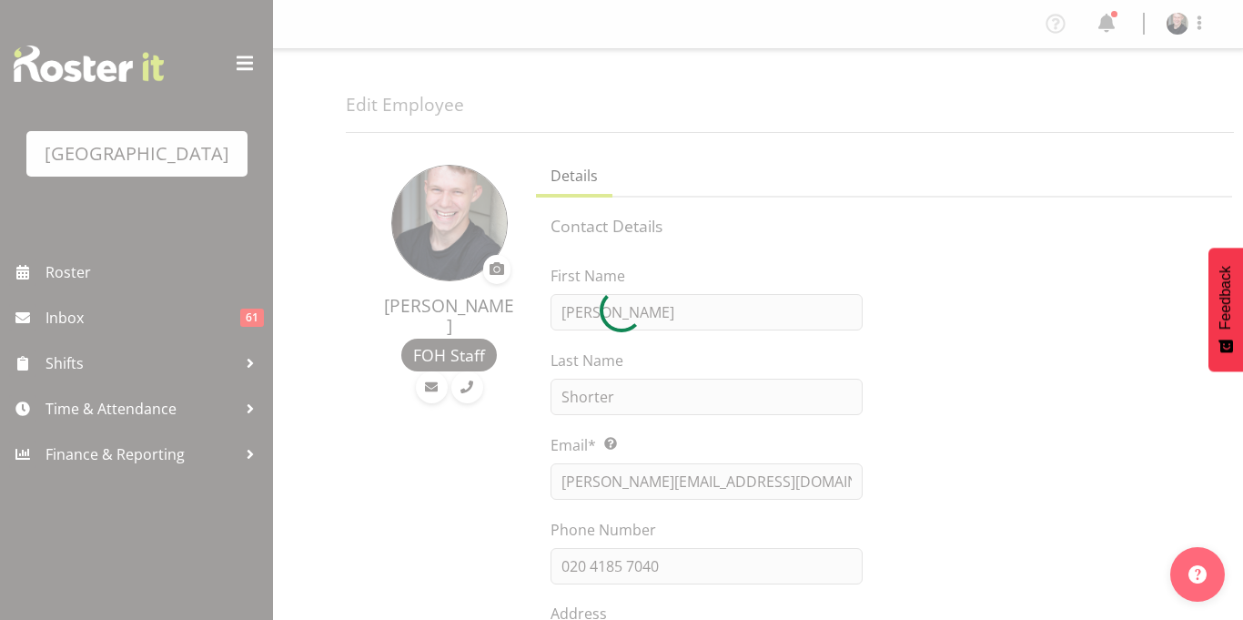
select select "shiftH"
select select "TimelineWeek"
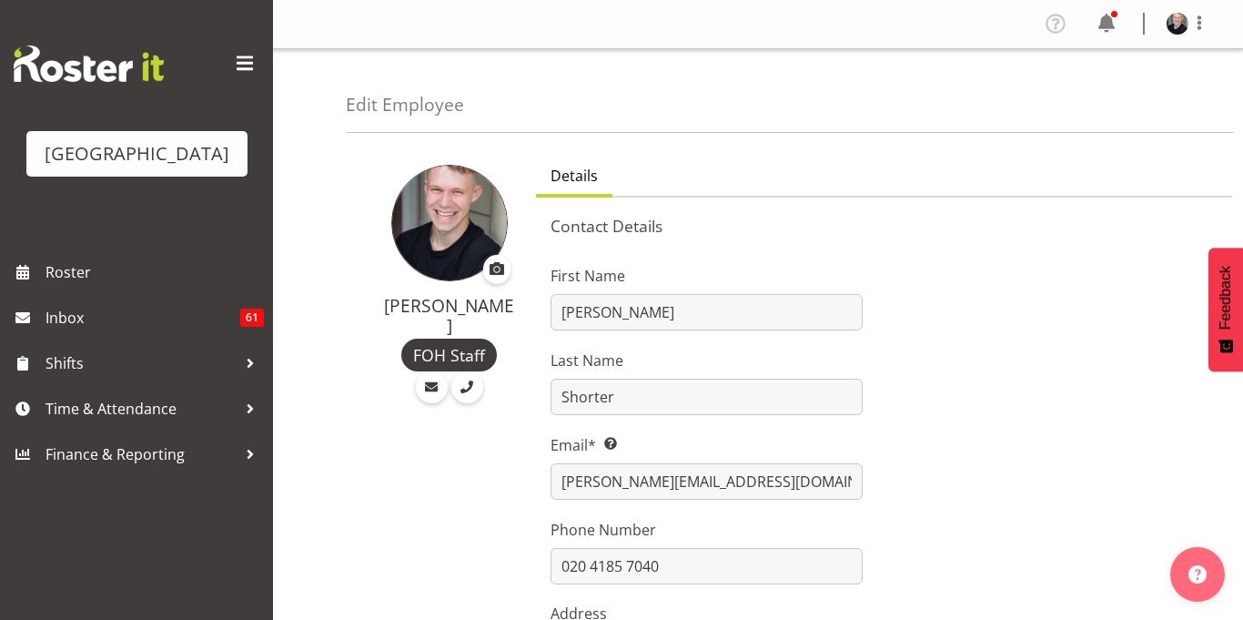
click at [496, 270] on span at bounding box center [497, 268] width 22 height 22
click at [496, 270] on input "file" at bounding box center [497, 269] width 22 height 24
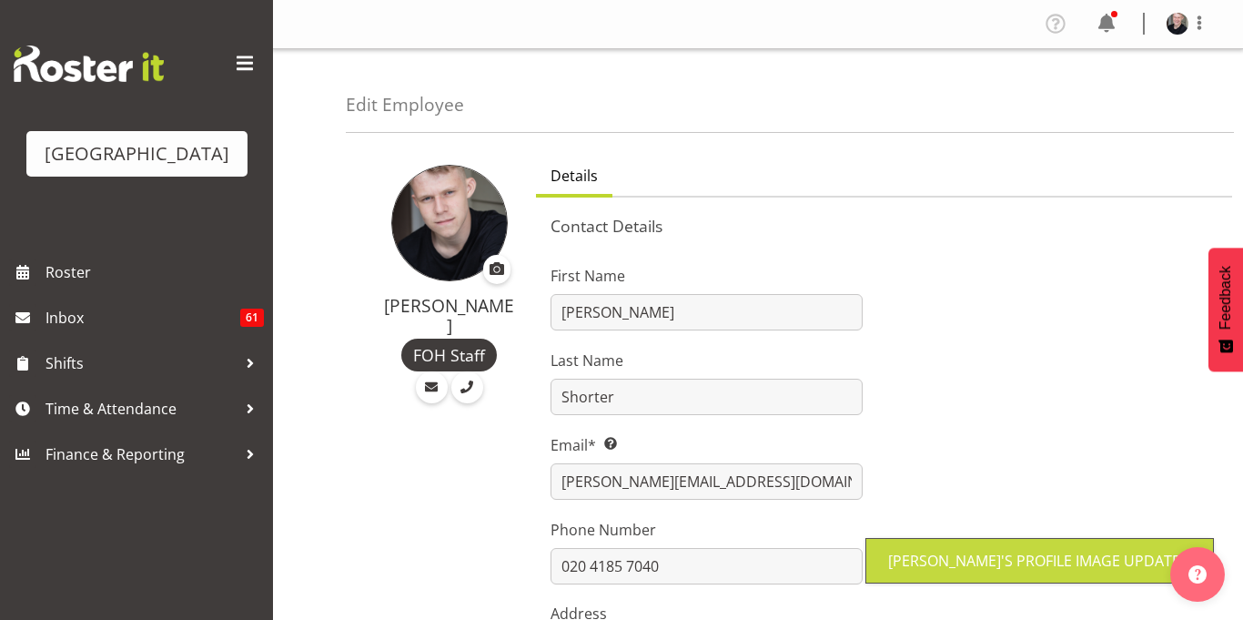
click at [494, 268] on span at bounding box center [497, 268] width 22 height 22
click at [494, 268] on input "file" at bounding box center [497, 269] width 22 height 24
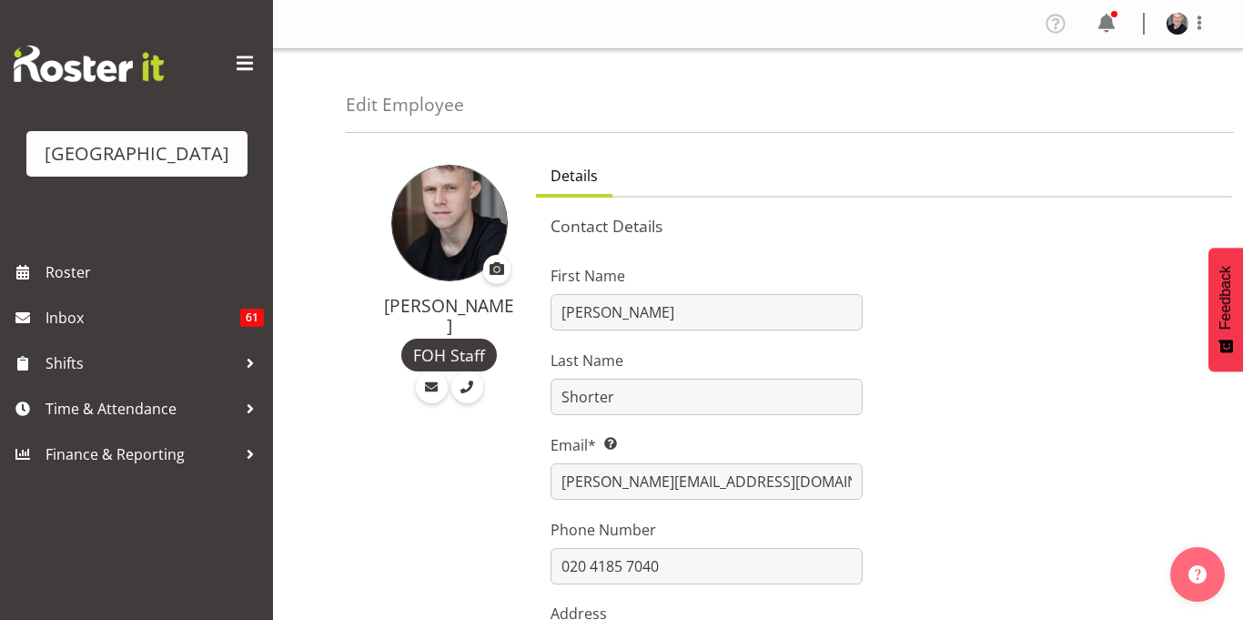
click at [444, 174] on img at bounding box center [449, 223] width 116 height 116
click at [453, 239] on img at bounding box center [449, 223] width 116 height 116
click at [495, 274] on span at bounding box center [497, 268] width 22 height 22
click at [495, 274] on input "file" at bounding box center [497, 269] width 22 height 24
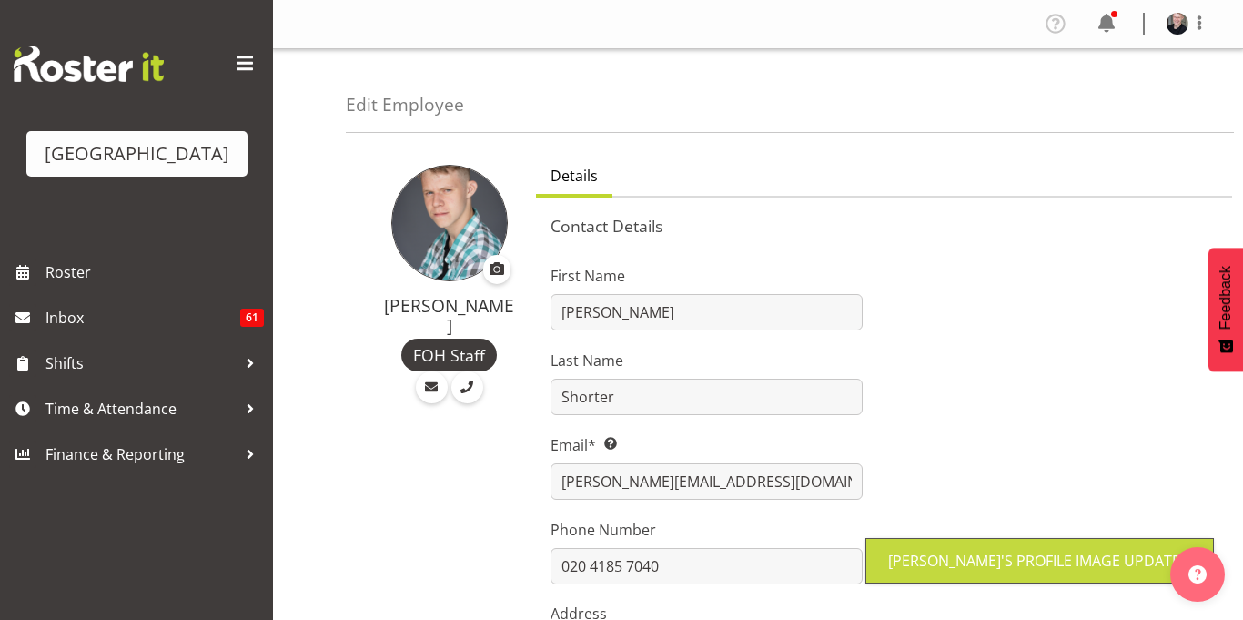
click at [488, 272] on span at bounding box center [497, 268] width 22 height 22
click at [488, 272] on input "file" at bounding box center [497, 269] width 22 height 24
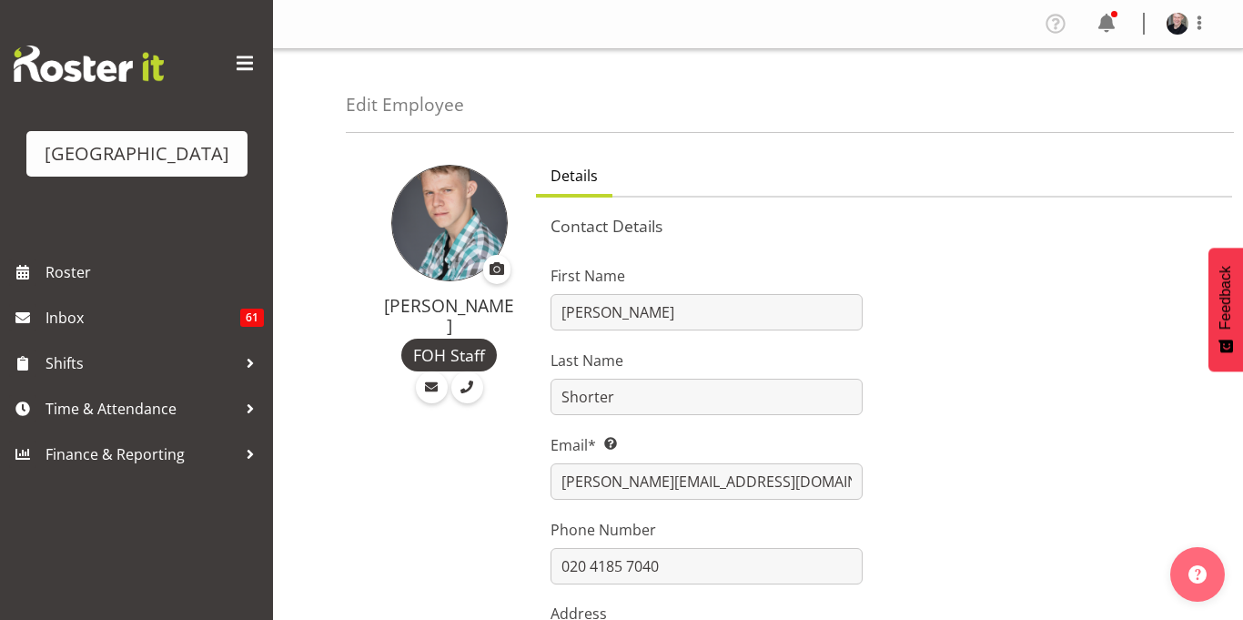
type input "C:\fakepath\3.png"
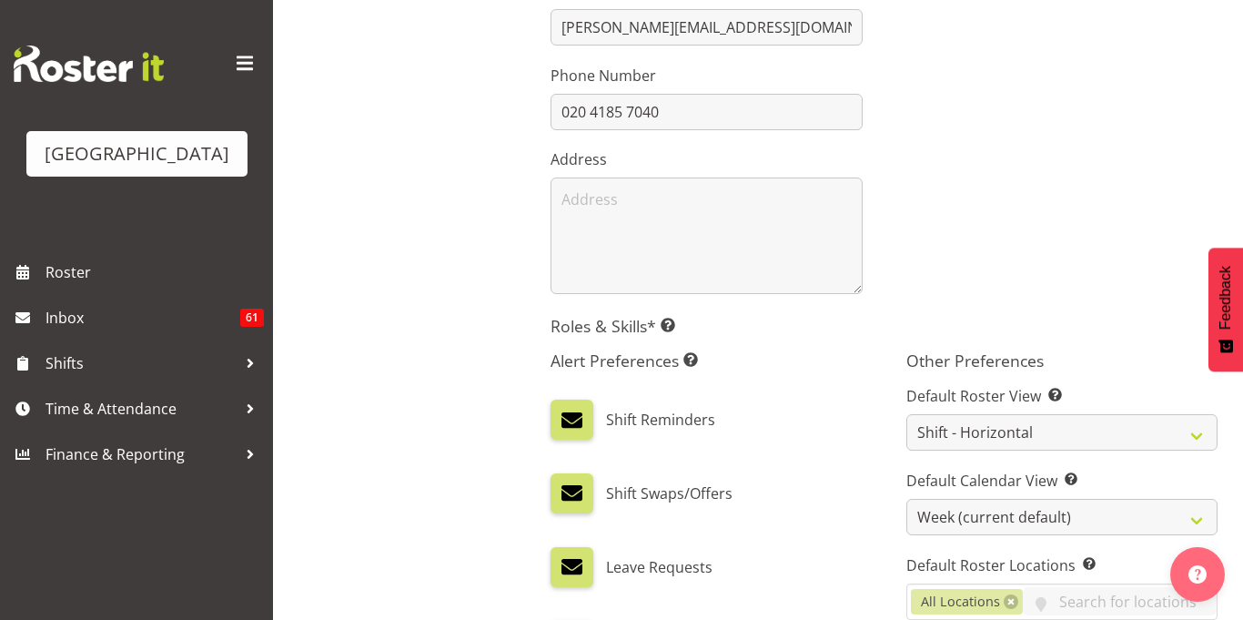
scroll to position [459, 0]
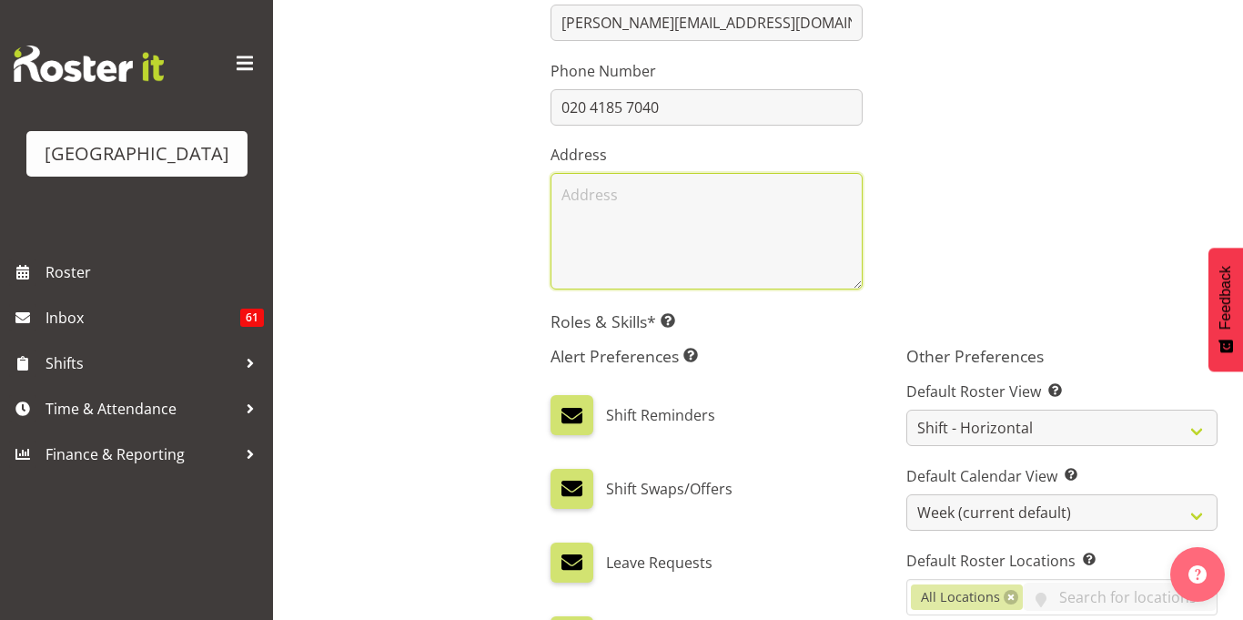
click at [716, 181] on textarea at bounding box center [705, 231] width 311 height 116
type textarea "34/49 Pukemapu Road, Oropi"
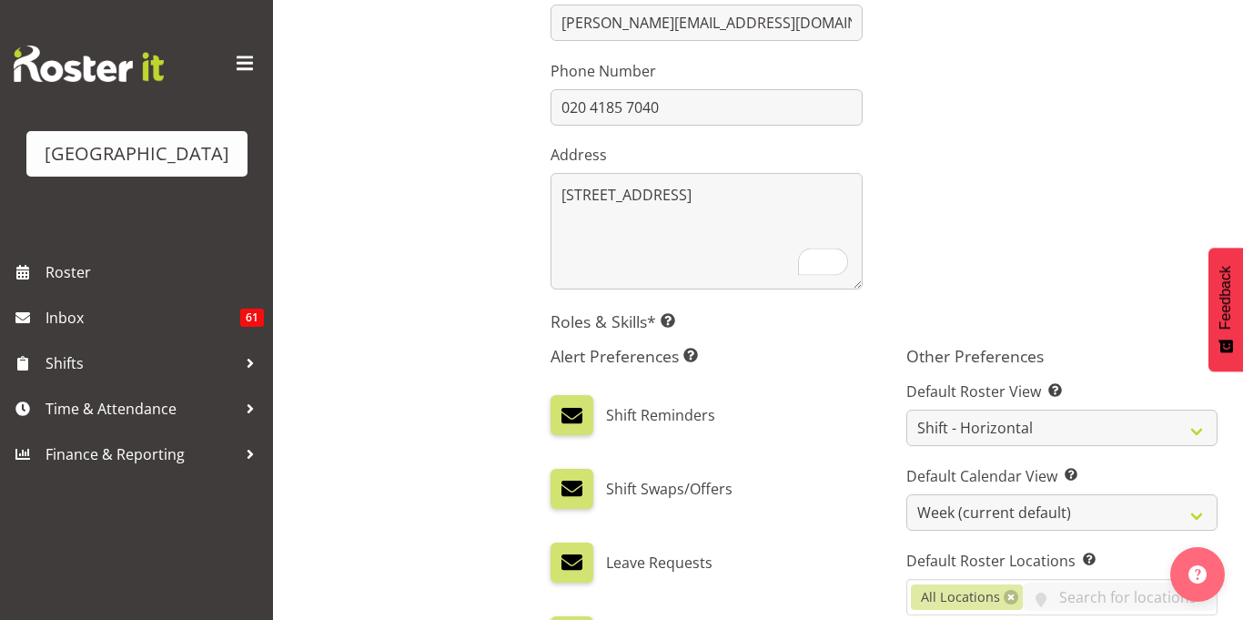
click at [740, 314] on h5 "Roles & Skills* This is a required field. Add as many roles and skills as requi…" at bounding box center [883, 321] width 667 height 20
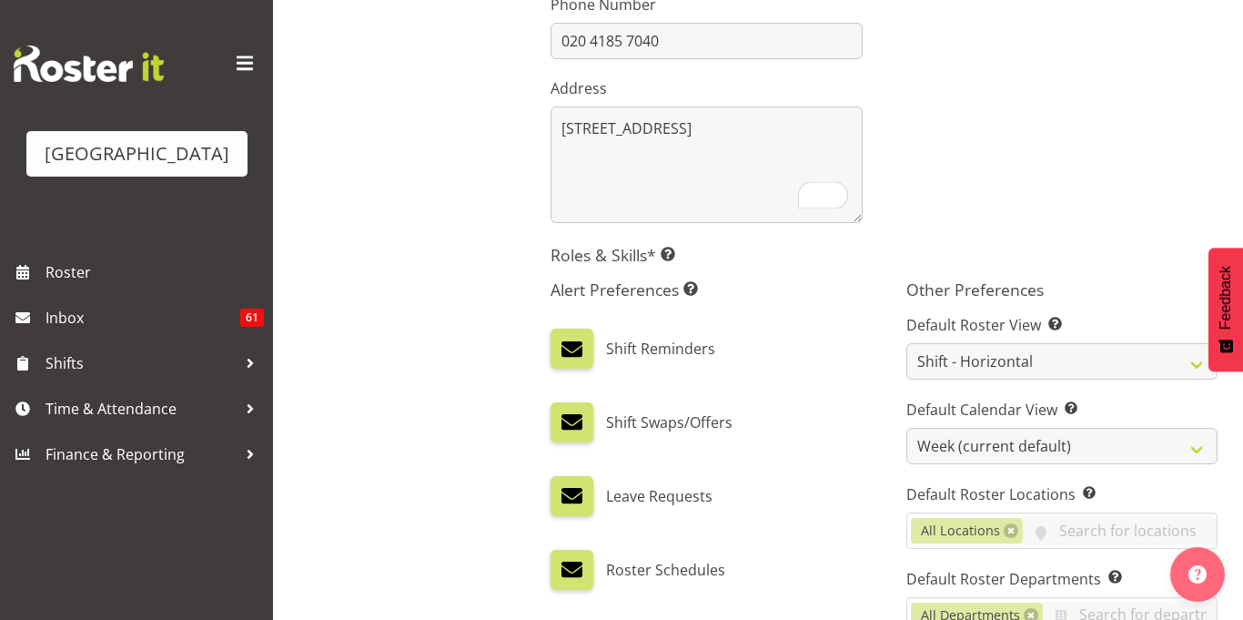
scroll to position [527, 0]
click at [565, 251] on h5 "Roles & Skills* This is a required field. Add as many roles and skills as requi…" at bounding box center [883, 253] width 667 height 20
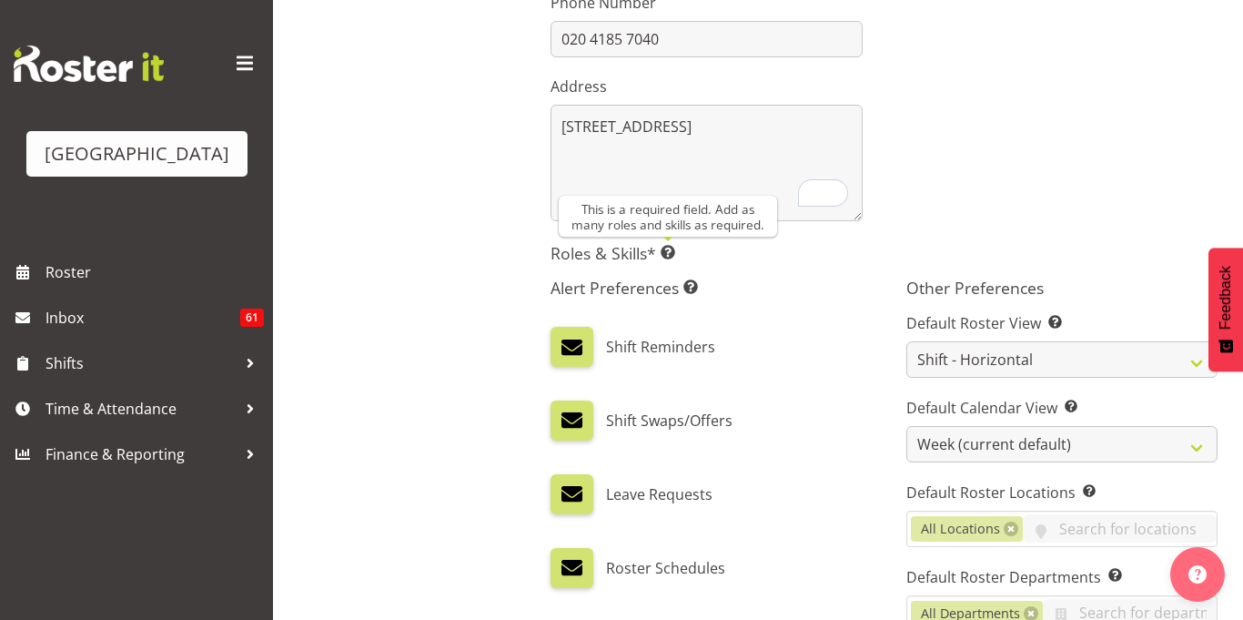
click at [673, 254] on span at bounding box center [668, 252] width 15 height 15
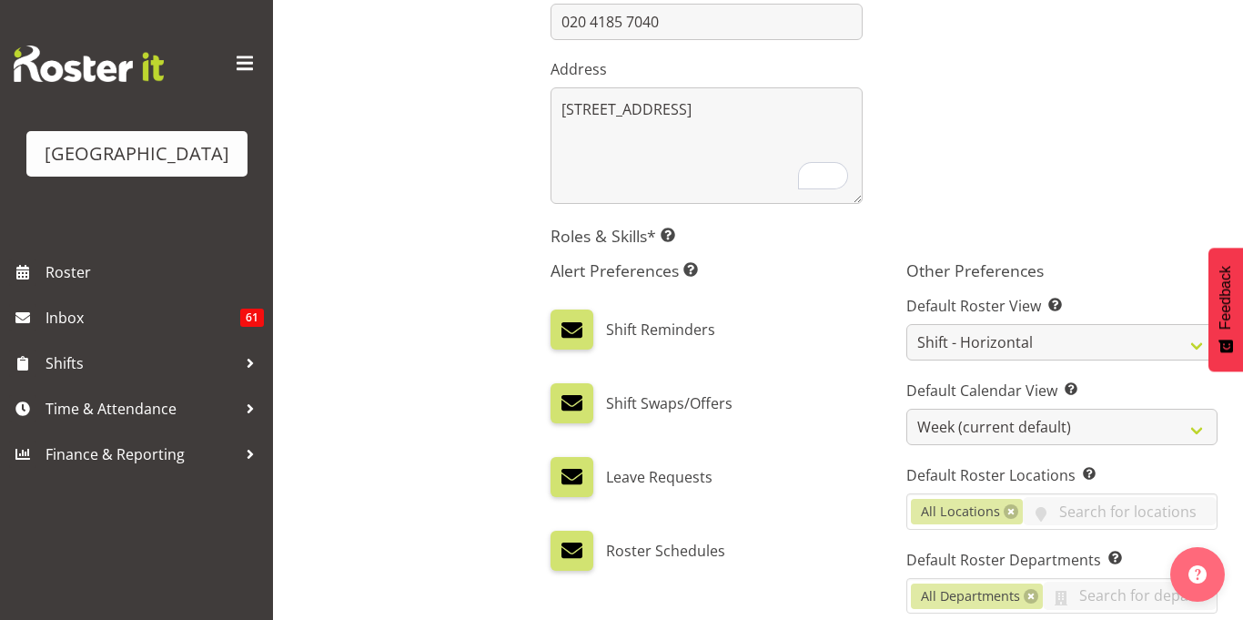
scroll to position [732, 0]
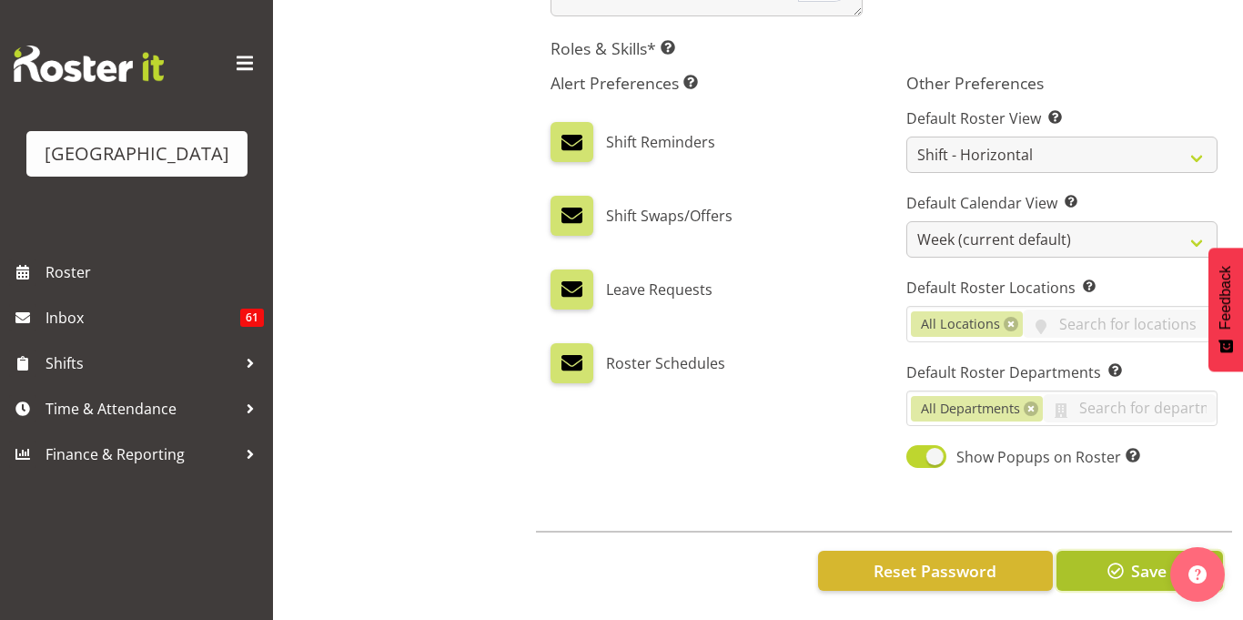
click at [1096, 563] on button "Save" at bounding box center [1139, 570] width 167 height 40
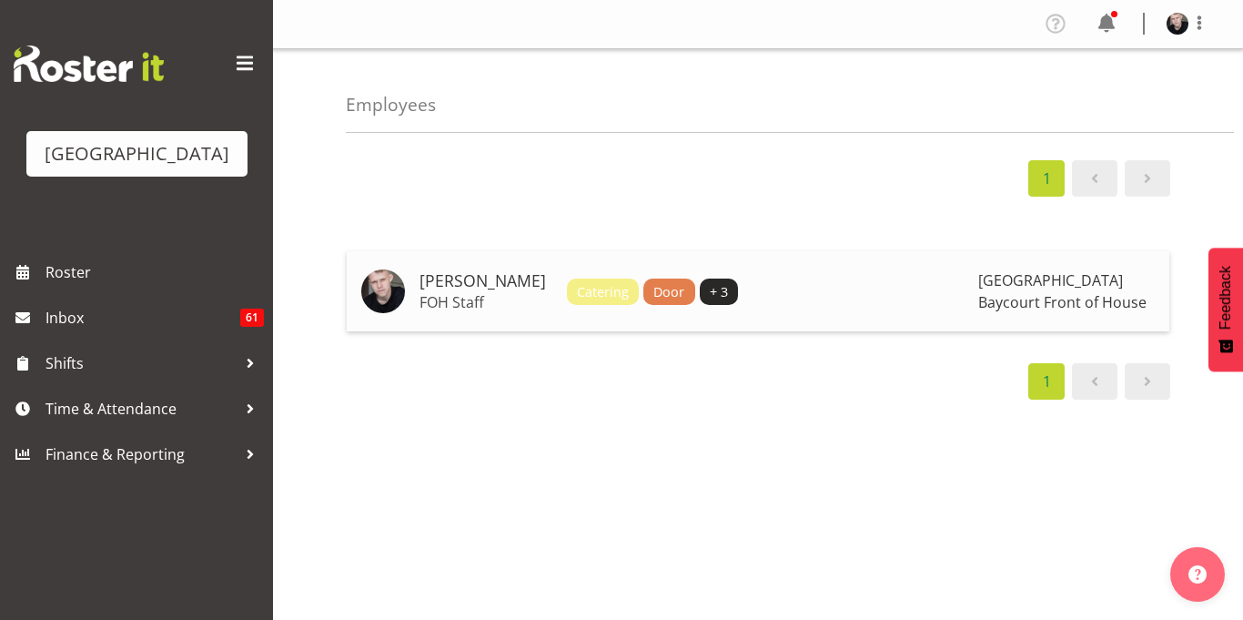
click at [752, 331] on td "Catering Door + 3" at bounding box center [765, 291] width 411 height 80
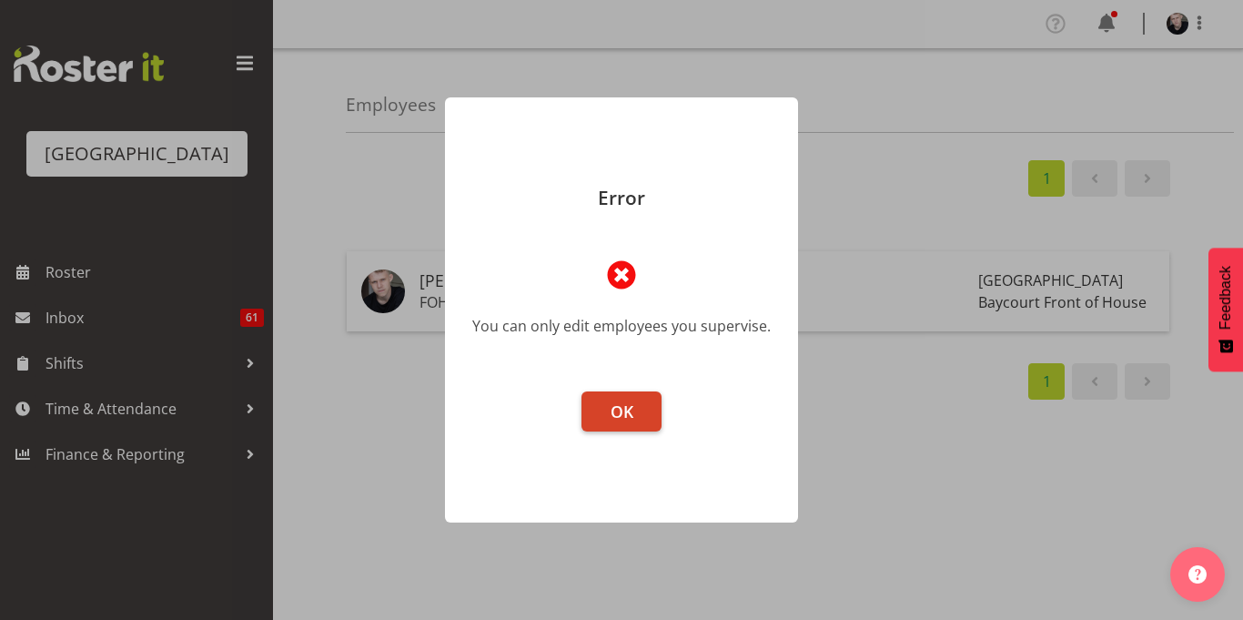
click at [607, 409] on button "OK" at bounding box center [621, 411] width 80 height 40
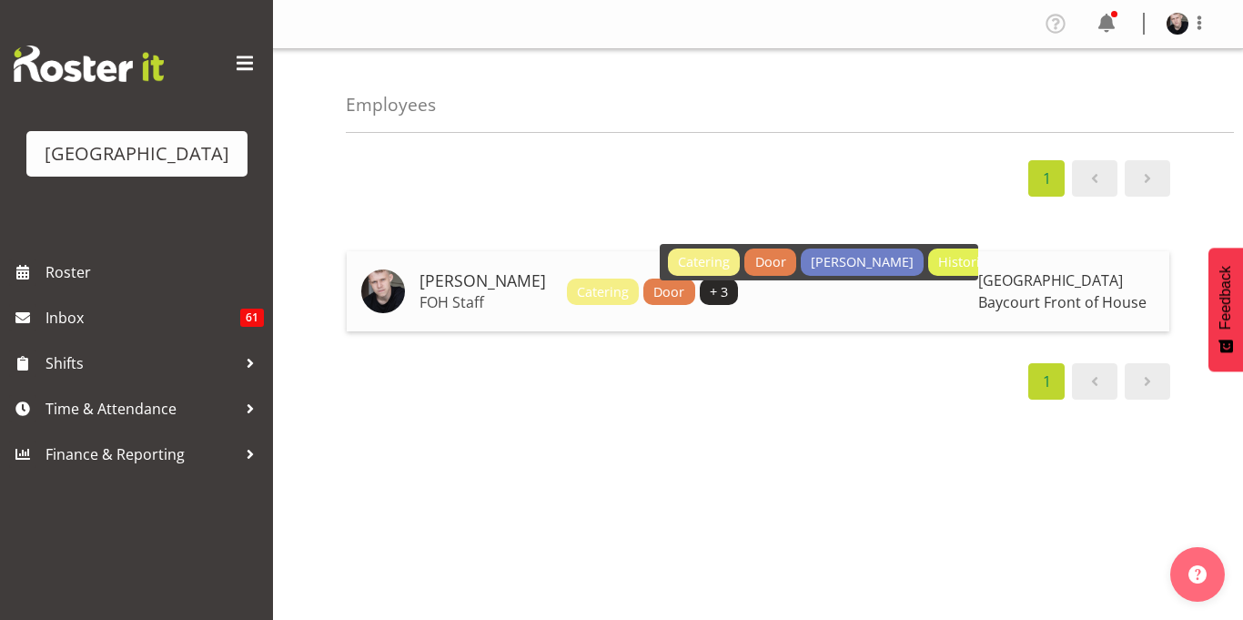
click at [700, 300] on span "+ 3" at bounding box center [719, 291] width 38 height 27
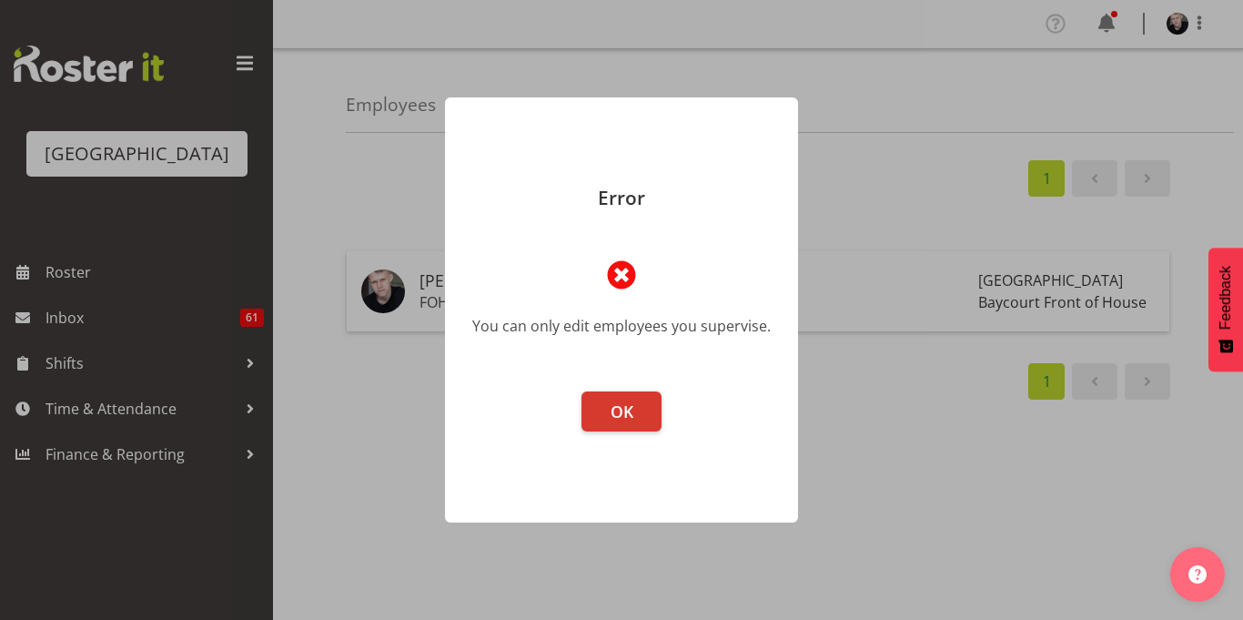
click at [633, 435] on footer "OK" at bounding box center [621, 447] width 353 height 149
click at [645, 409] on button "OK" at bounding box center [621, 411] width 80 height 40
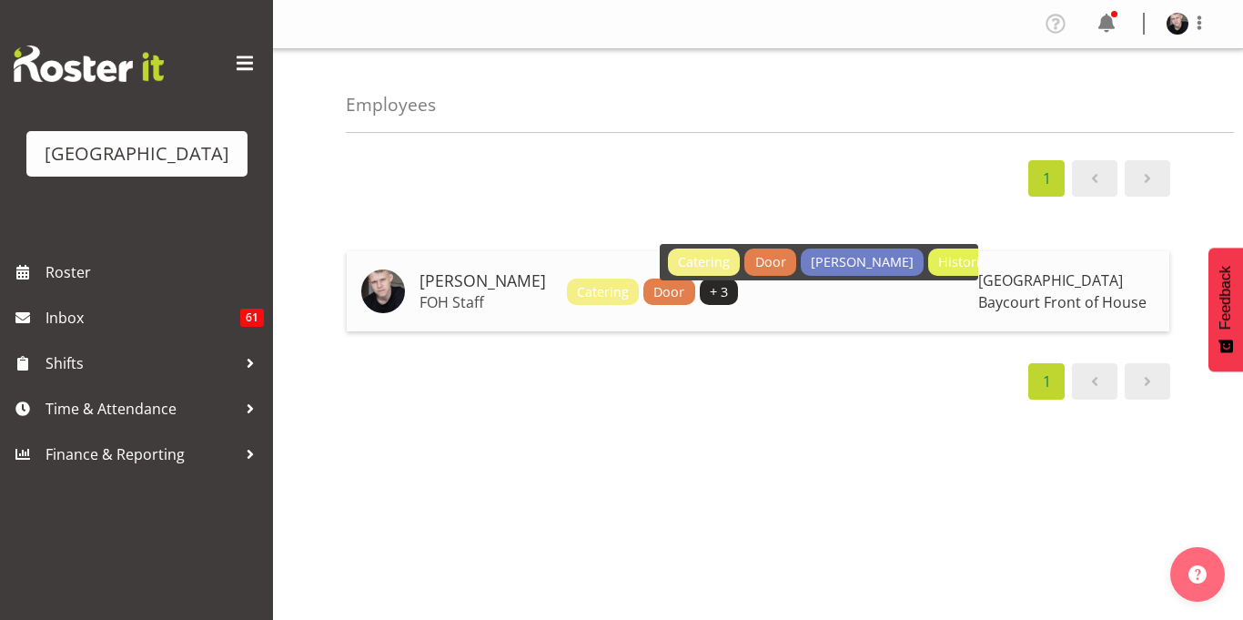
click at [700, 294] on span "+ 3" at bounding box center [719, 291] width 38 height 27
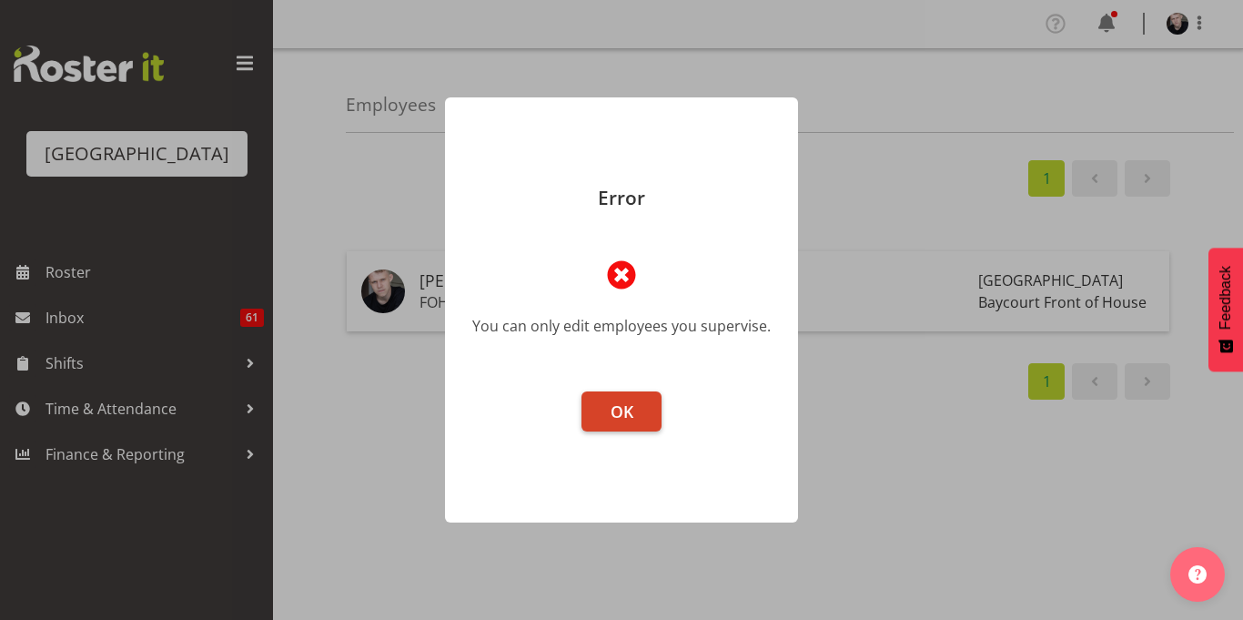
click at [651, 397] on button "OK" at bounding box center [621, 411] width 80 height 40
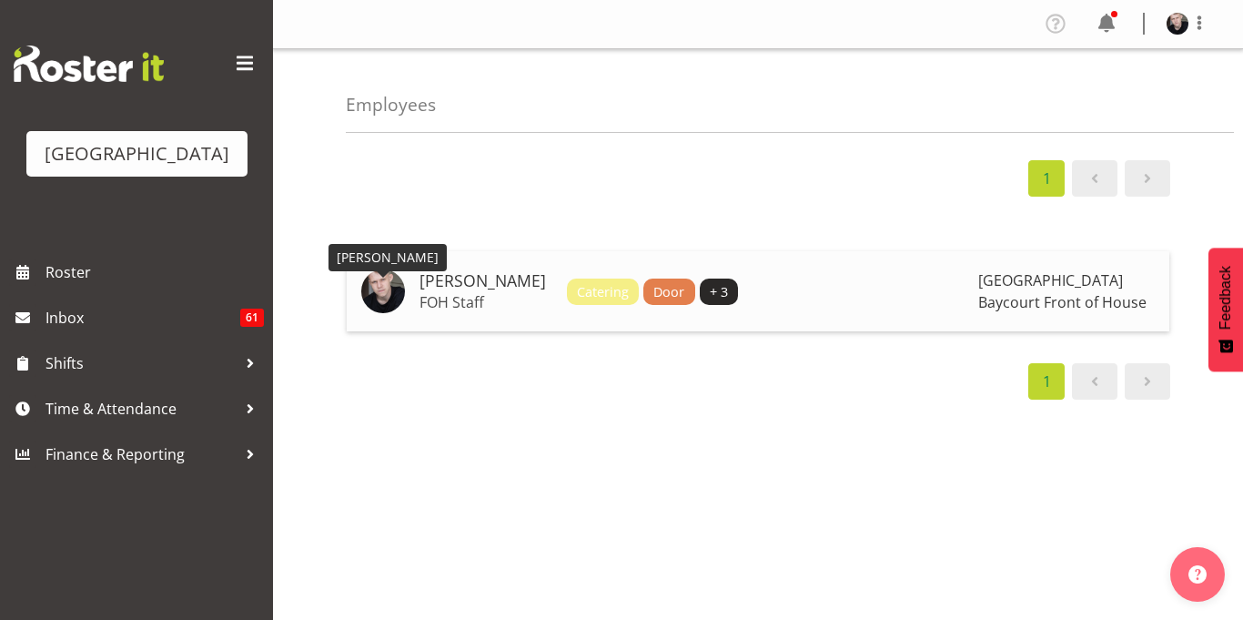
click at [393, 285] on img at bounding box center [383, 291] width 44 height 44
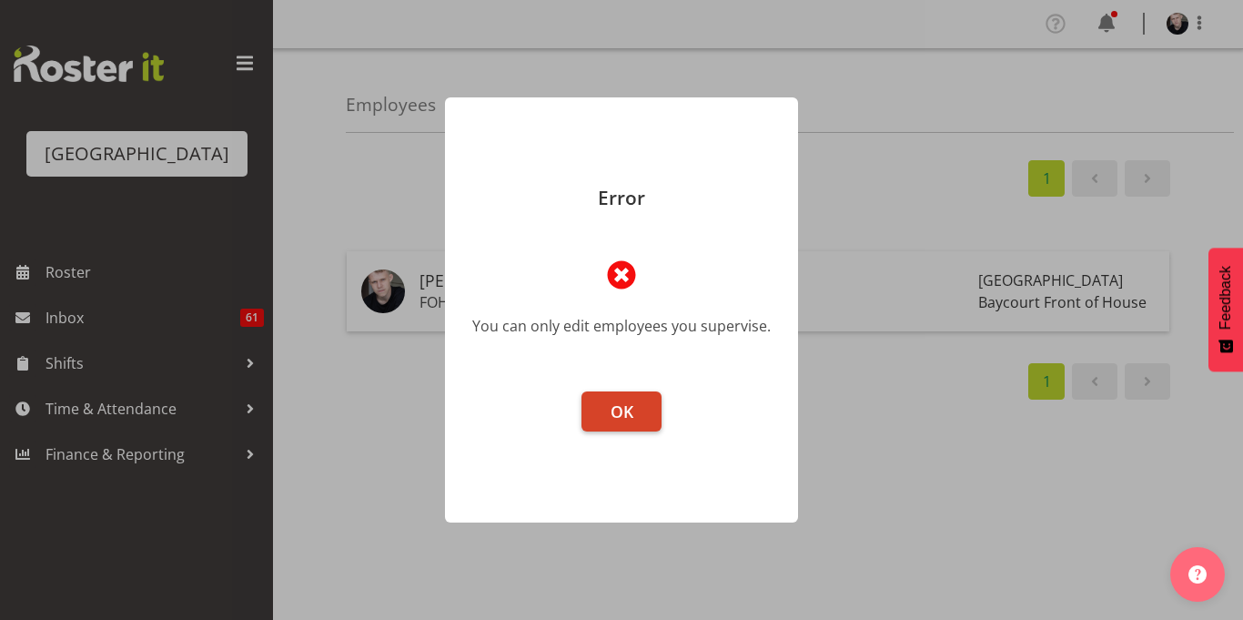
click at [649, 391] on button "OK" at bounding box center [621, 411] width 80 height 40
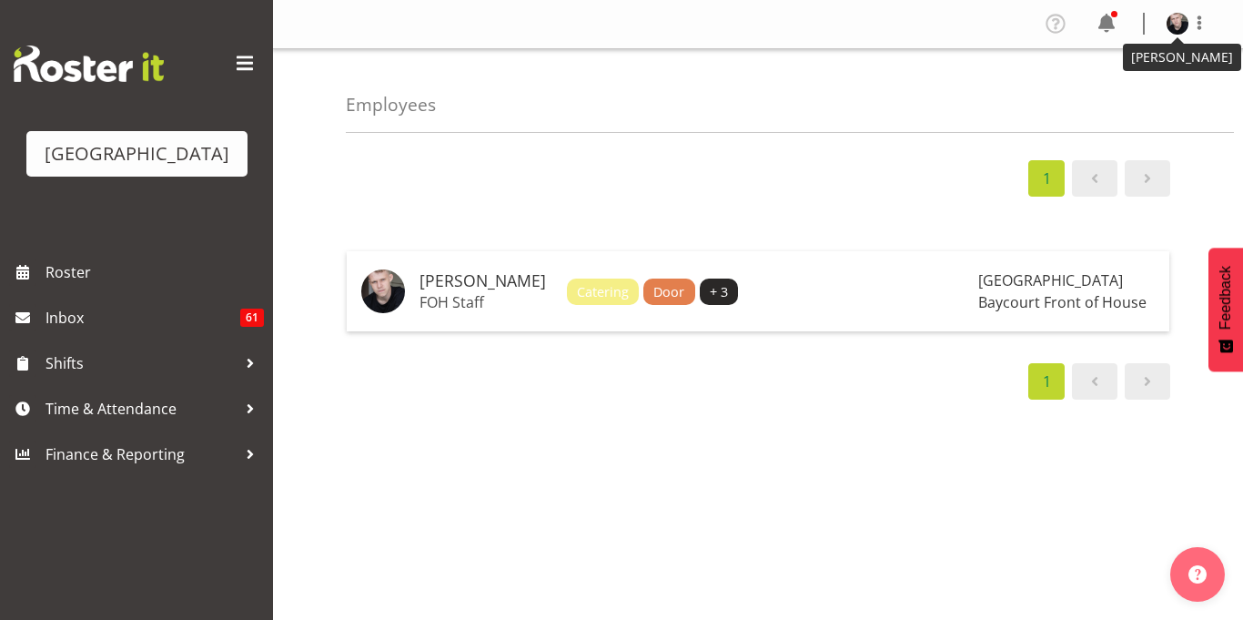
click at [1174, 20] on img at bounding box center [1177, 24] width 22 height 22
click at [1146, 71] on link "Profile" at bounding box center [1122, 62] width 175 height 33
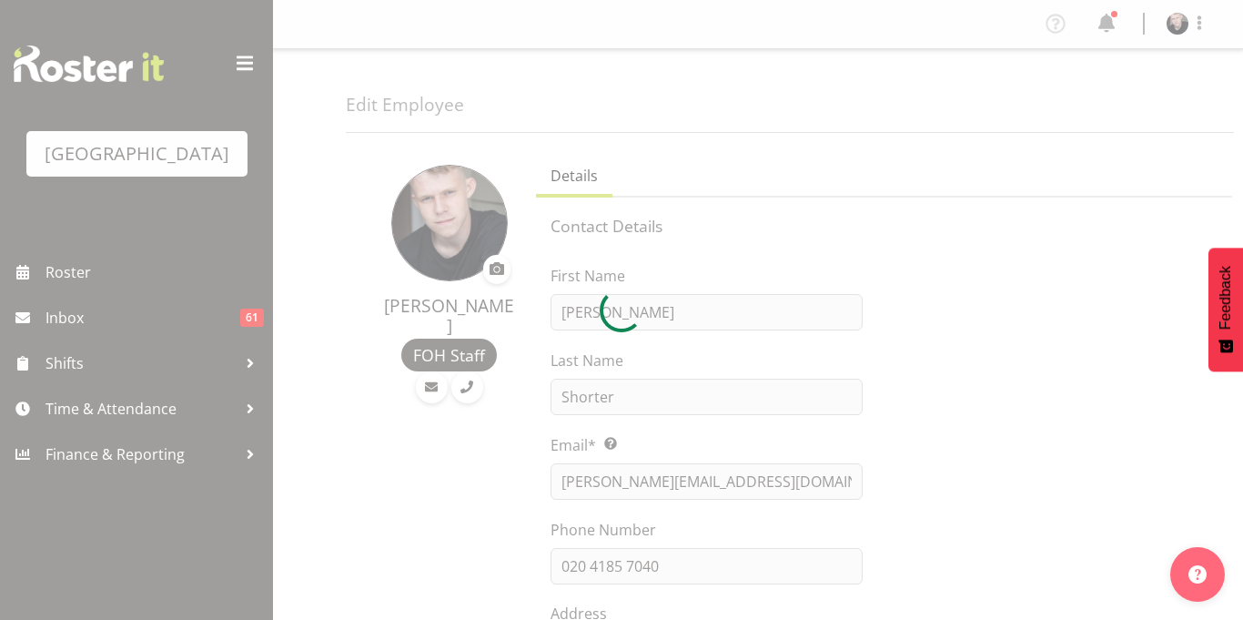
select select "shiftH"
select select "TimelineWeek"
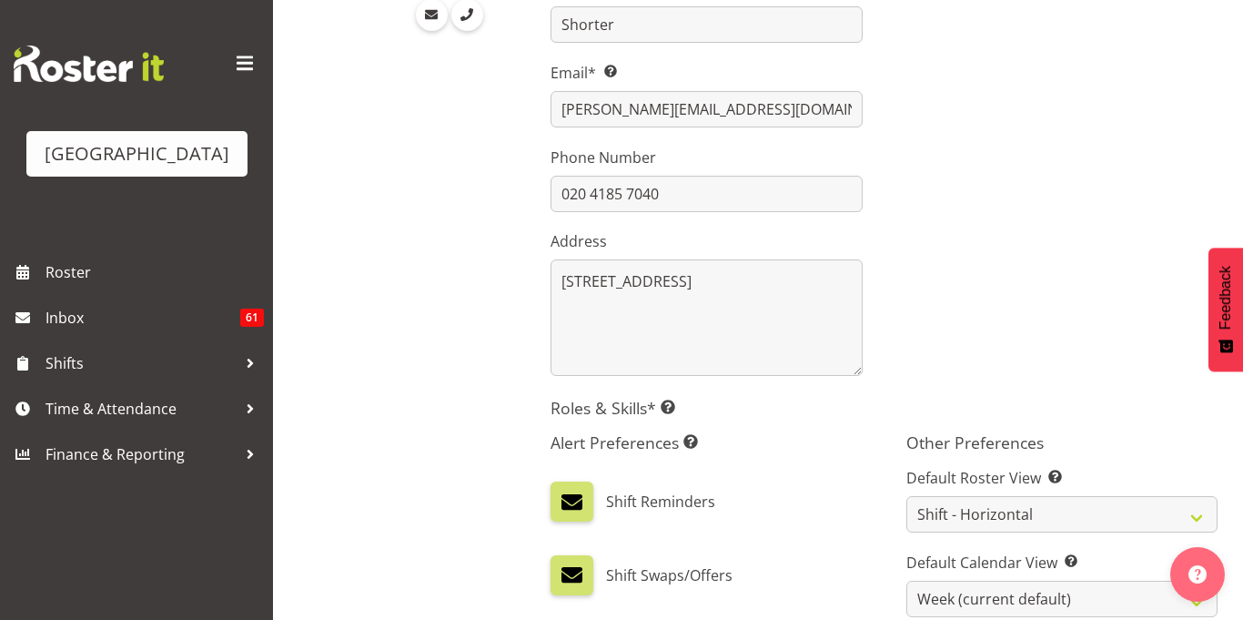
scroll to position [373, 0]
click at [611, 404] on h5 "Roles & Skills* This is a required field. Add as many roles and skills as requi…" at bounding box center [883, 407] width 667 height 20
click at [573, 415] on h5 "Roles & Skills* This is a required field. Add as many roles and skills as requi…" at bounding box center [883, 407] width 667 height 20
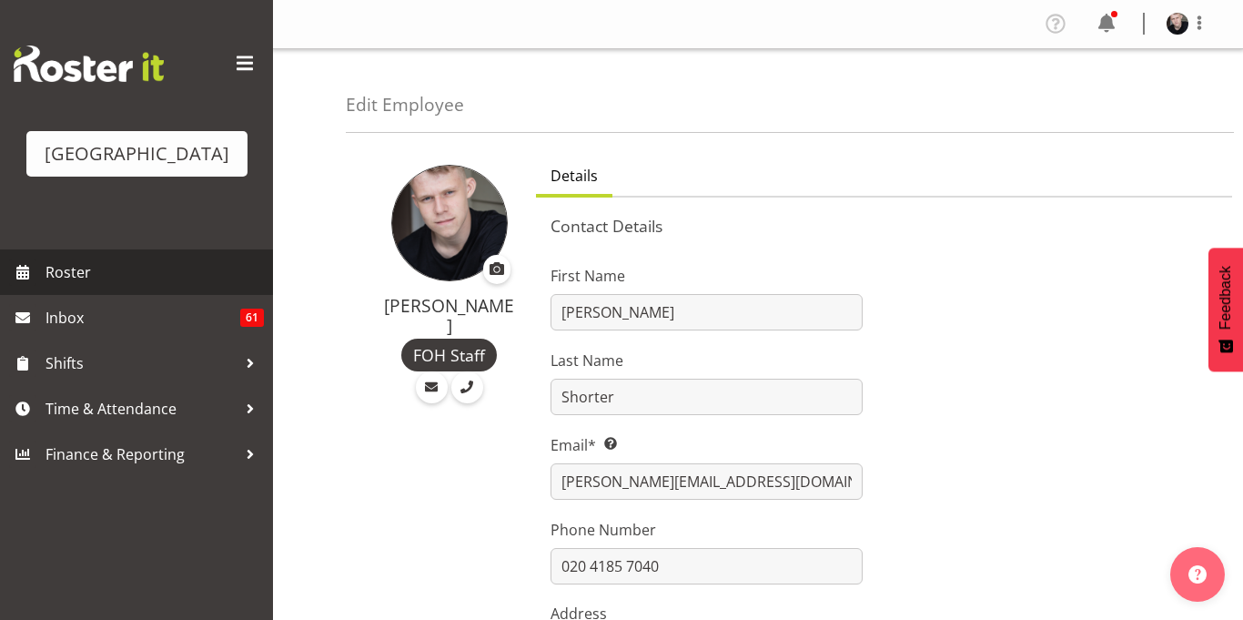
click at [190, 286] on span "Roster" at bounding box center [154, 271] width 218 height 27
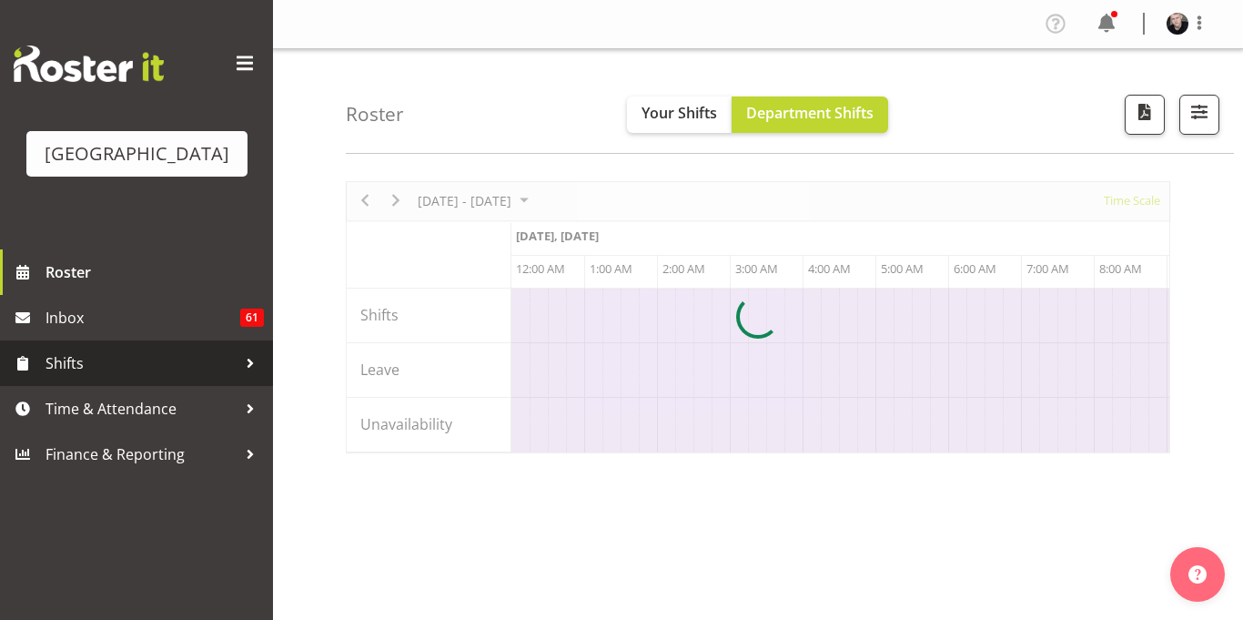
click at [165, 377] on span "Shifts" at bounding box center [140, 362] width 191 height 27
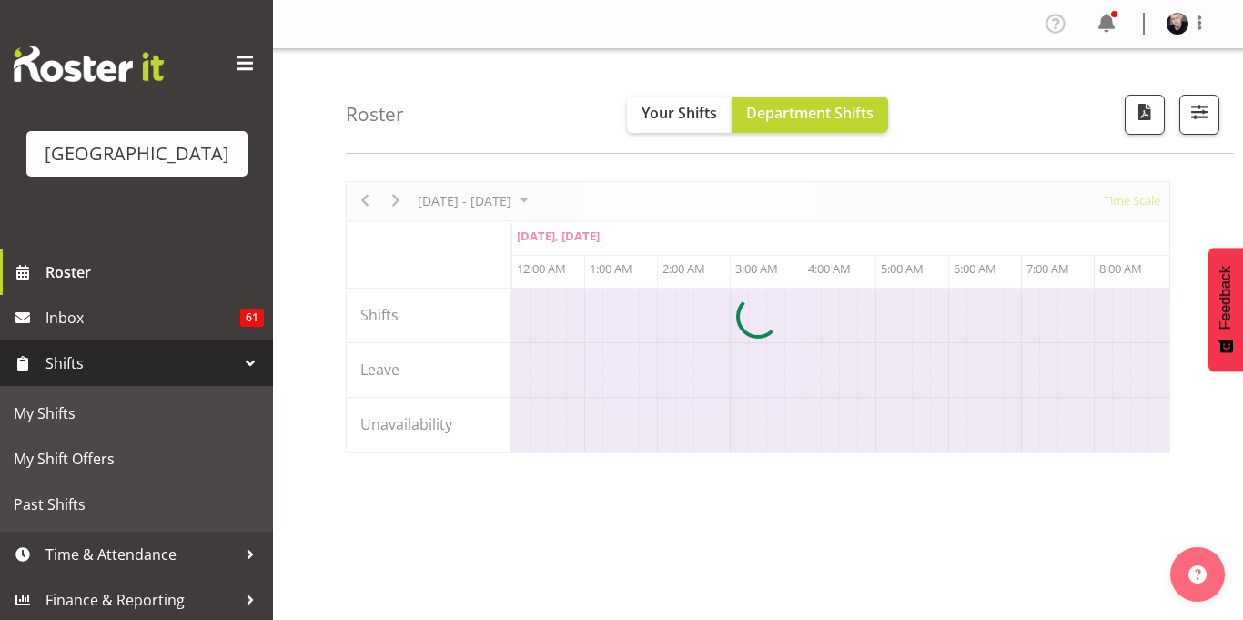
scroll to position [0, 1747]
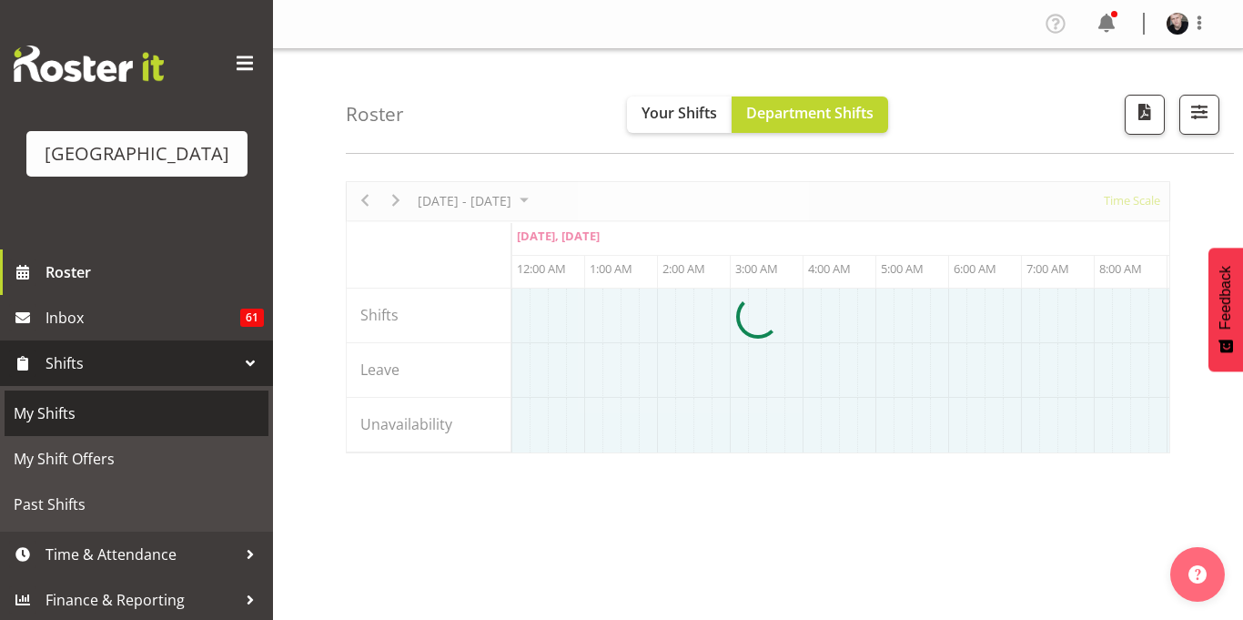
click at [167, 427] on span "My Shifts" at bounding box center [137, 412] width 246 height 27
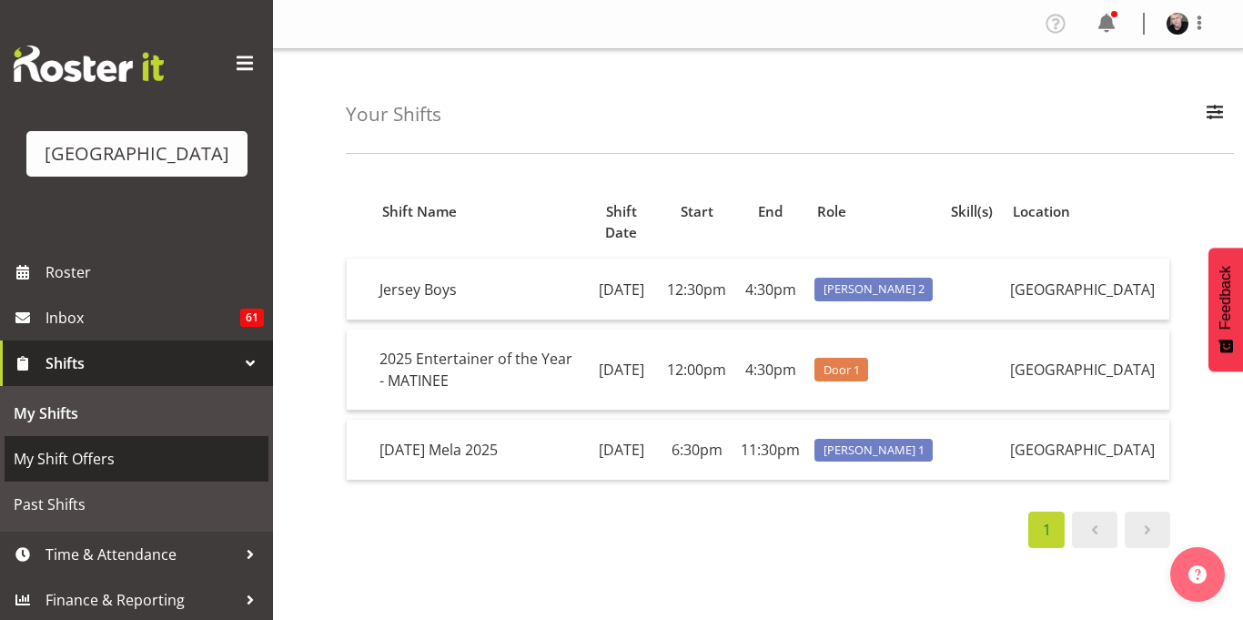
click at [104, 472] on span "My Shift Offers" at bounding box center [137, 458] width 246 height 27
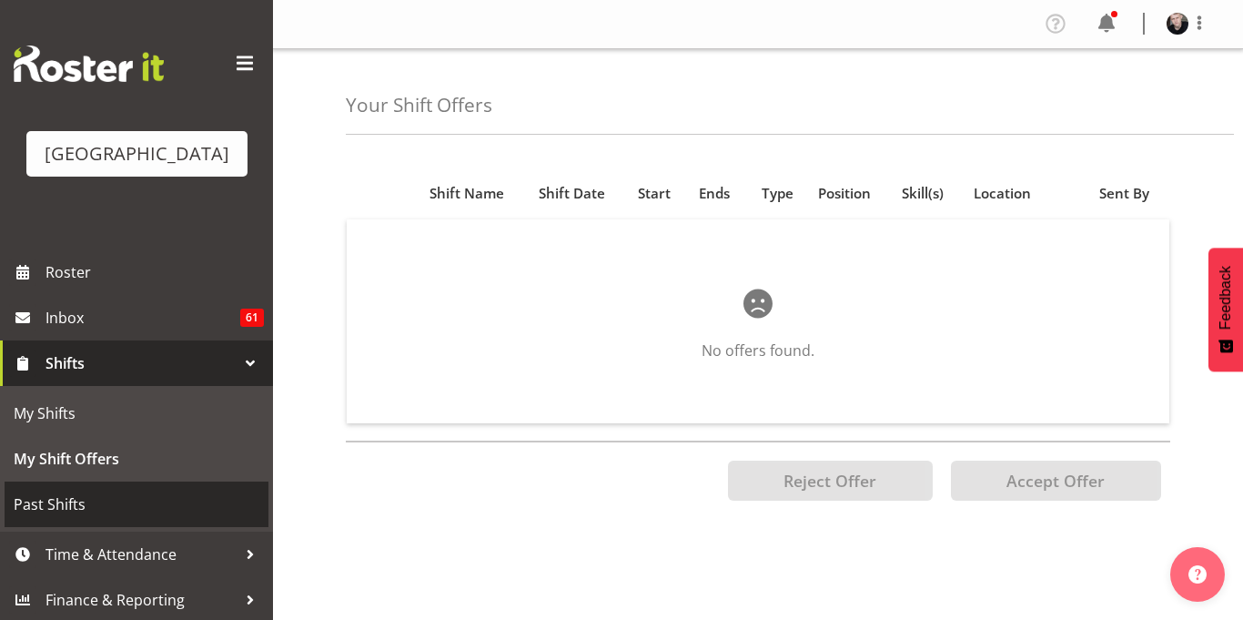
click at [148, 518] on span "Past Shifts" at bounding box center [137, 503] width 246 height 27
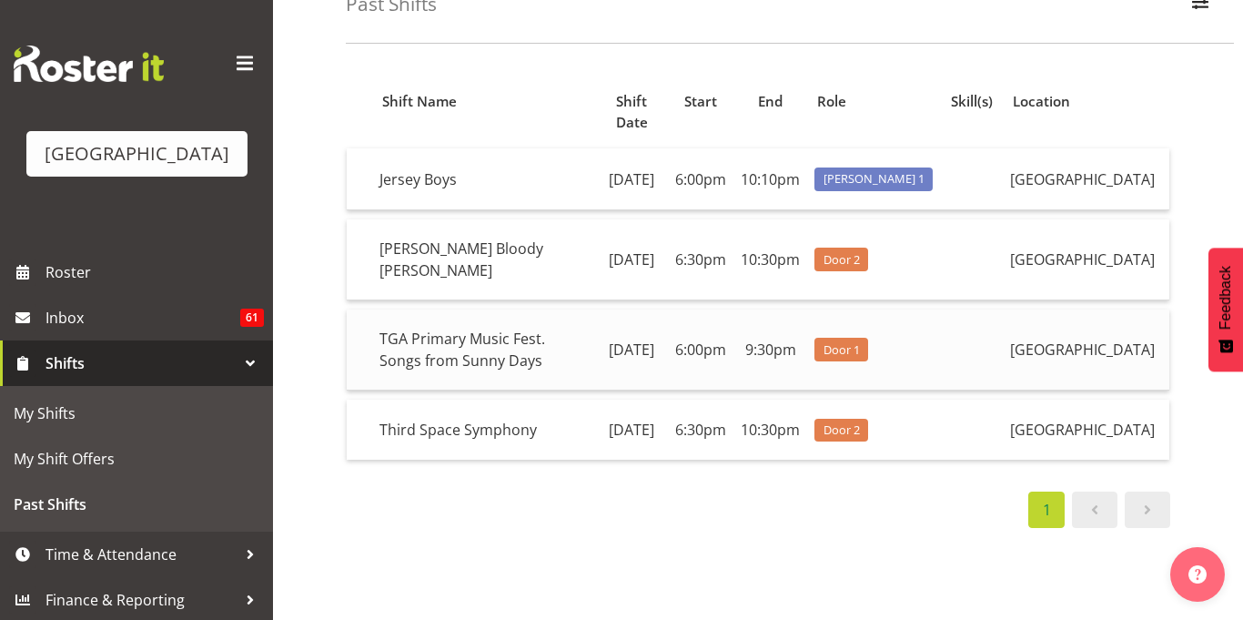
scroll to position [114, 0]
